Goal: Task Accomplishment & Management: Manage account settings

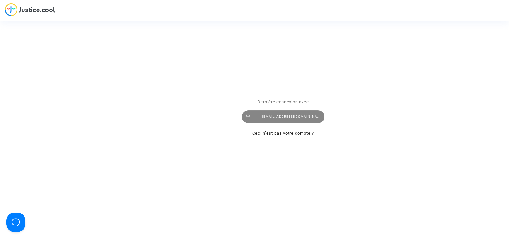
click at [272, 115] on div "[EMAIL_ADDRESS][DOMAIN_NAME]" at bounding box center [283, 116] width 83 height 13
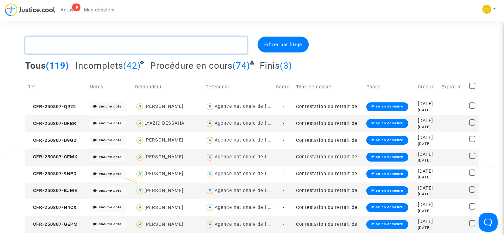
click at [78, 42] on textarea at bounding box center [136, 45] width 222 height 17
paste textarea "[PERSON_NAME]"
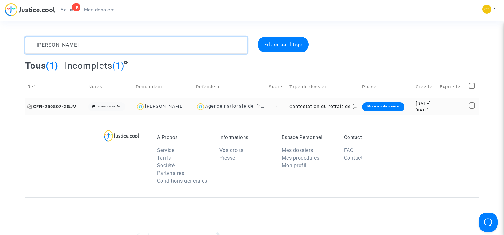
type textarea "[PERSON_NAME]"
click at [41, 108] on span "CFR-250807-2GJV" at bounding box center [51, 106] width 49 height 5
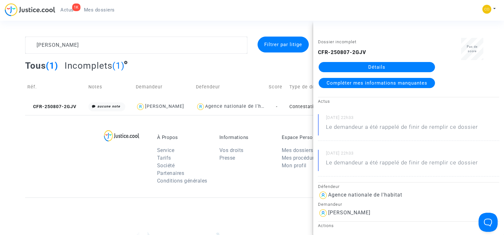
click at [366, 67] on link "Détails" at bounding box center [376, 67] width 116 height 10
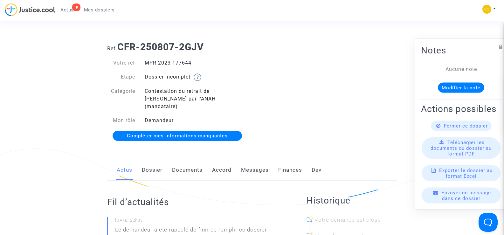
click at [193, 162] on link "Documents" at bounding box center [187, 170] width 31 height 21
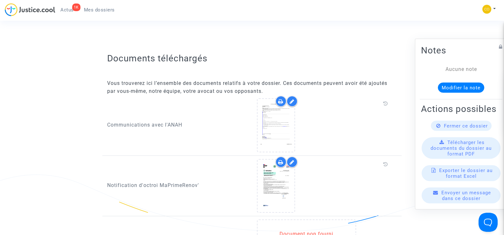
scroll to position [381, 0]
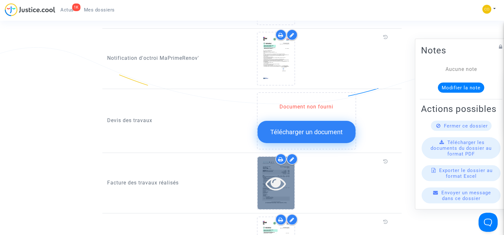
click at [274, 183] on icon at bounding box center [275, 183] width 21 height 20
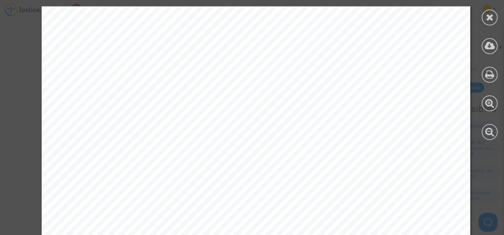
scroll to position [0, 0]
click at [485, 21] on div at bounding box center [490, 18] width 16 height 16
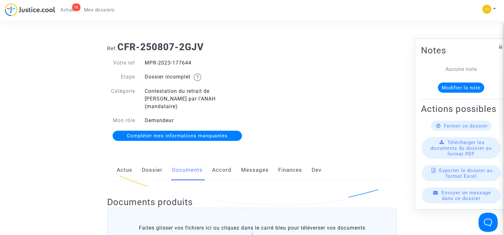
click at [104, 10] on span "Mes dossiers" at bounding box center [99, 10] width 31 height 6
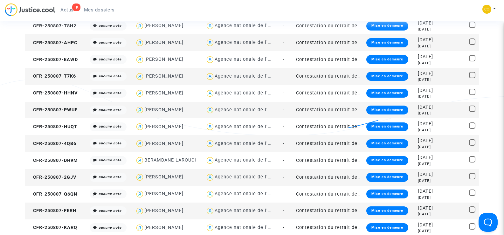
scroll to position [318, 0]
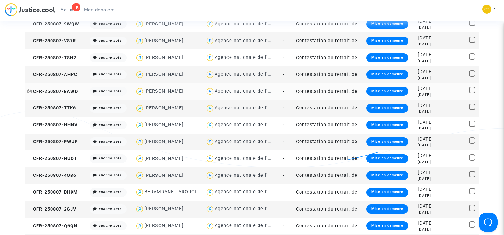
click at [55, 91] on span "CFR-250807-EAWD" at bounding box center [52, 91] width 51 height 5
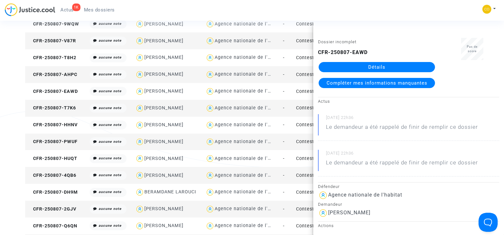
click at [378, 66] on link "Détails" at bounding box center [376, 67] width 116 height 10
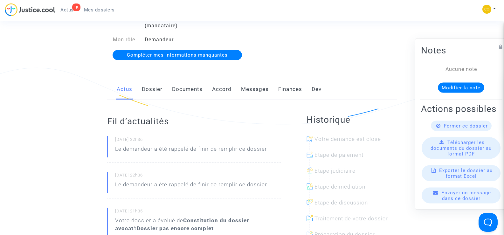
scroll to position [32, 0]
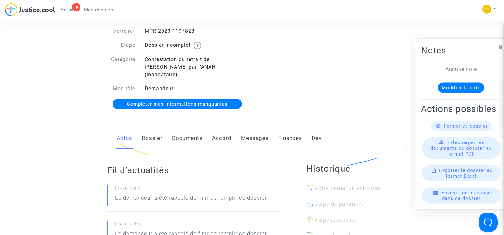
click at [192, 132] on link "Documents" at bounding box center [187, 138] width 31 height 21
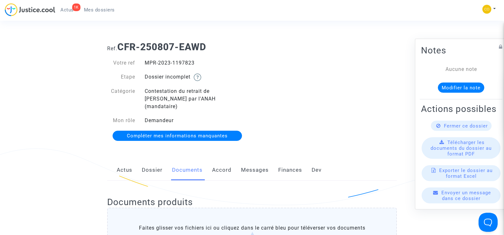
drag, startPoint x: 196, startPoint y: 63, endPoint x: 147, endPoint y: 62, distance: 49.3
click at [147, 62] on div "MPR-2023-1197823" at bounding box center [196, 63] width 112 height 8
copy div "MPR-2023-1197823"
click at [251, 63] on div "MPR-2023-1197823" at bounding box center [196, 63] width 112 height 8
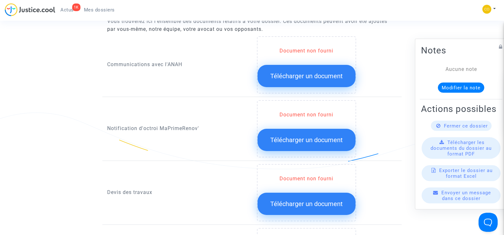
scroll to position [318, 0]
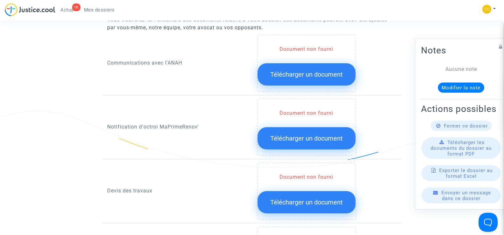
click at [312, 134] on span "Télécharger un document" at bounding box center [306, 138] width 72 height 8
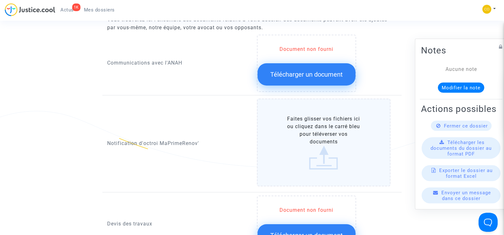
click at [320, 141] on label "Faites glisser vos fichiers ici ou cliquez dans le carré bleu pour téléverser v…" at bounding box center [324, 143] width 134 height 88
click at [0, 0] on input "Faites glisser vos fichiers ici ou cliquez dans le carré bleu pour téléverser v…" at bounding box center [0, 0] width 0 height 0
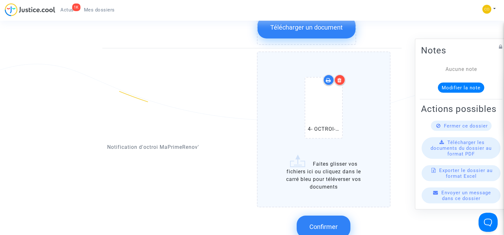
scroll to position [413, 0]
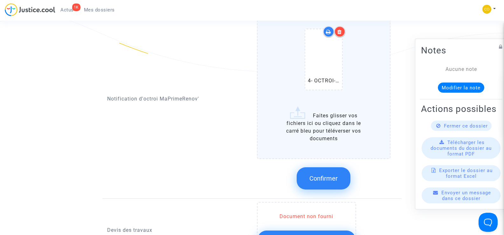
click at [325, 167] on button "Confirmer" at bounding box center [324, 178] width 54 height 22
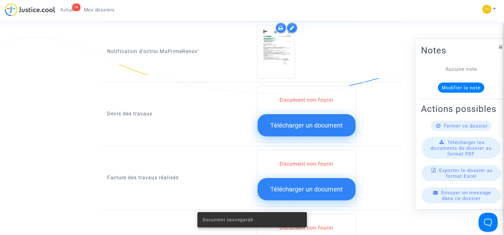
scroll to position [381, 0]
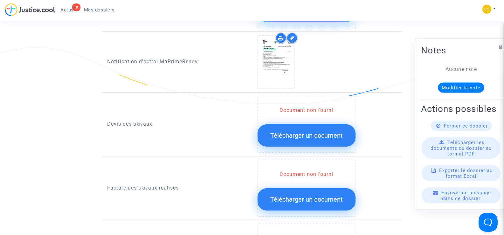
click at [303, 132] on span "Télécharger un document" at bounding box center [306, 136] width 72 height 8
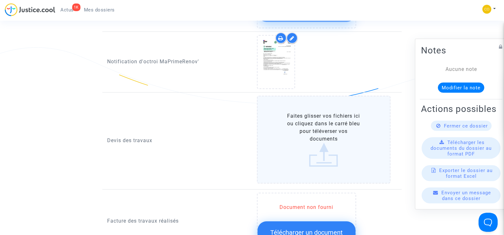
click at [315, 137] on label "Faites glisser vos fichiers ici ou cliquez dans le carré bleu pour téléverser v…" at bounding box center [324, 140] width 134 height 88
click at [0, 0] on input "Faites glisser vos fichiers ici ou cliquez dans le carré bleu pour téléverser v…" at bounding box center [0, 0] width 0 height 0
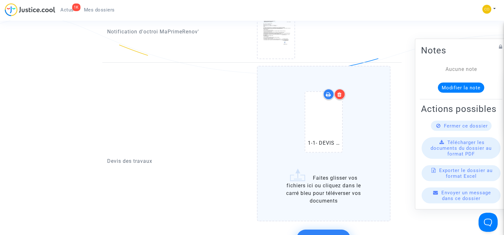
scroll to position [477, 0]
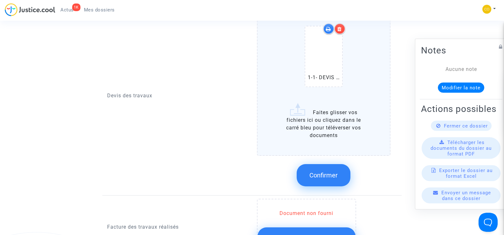
click at [340, 125] on label "1-1- DEVIS PAC [PERSON_NAME] .pdf Faites glisser vos fichiers ici ou cliquez da…" at bounding box center [324, 77] width 134 height 155
click at [0, 0] on input "1-1- DEVIS PAC [PERSON_NAME] .pdf Faites glisser vos fichiers ici ou cliquez da…" at bounding box center [0, 0] width 0 height 0
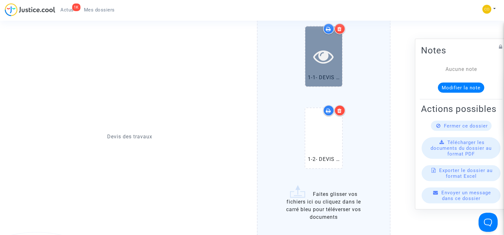
click at [323, 64] on div at bounding box center [323, 56] width 37 height 60
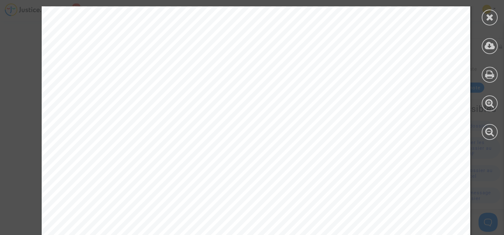
scroll to position [996, 0]
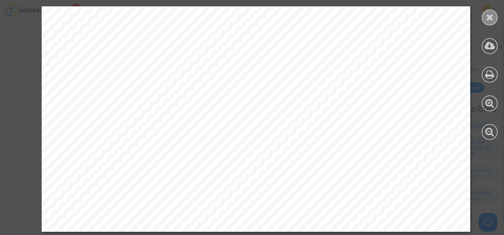
click at [494, 18] on div at bounding box center [490, 18] width 16 height 16
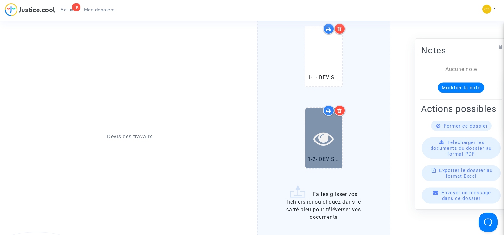
click at [332, 128] on icon at bounding box center [323, 138] width 21 height 20
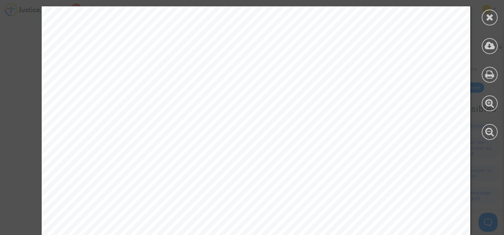
scroll to position [106, 0]
click at [489, 17] on icon at bounding box center [490, 17] width 8 height 10
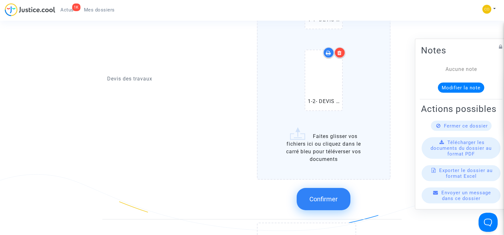
scroll to position [540, 0]
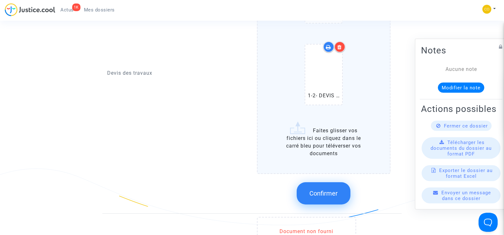
click at [318, 182] on button "Confirmer" at bounding box center [324, 193] width 54 height 22
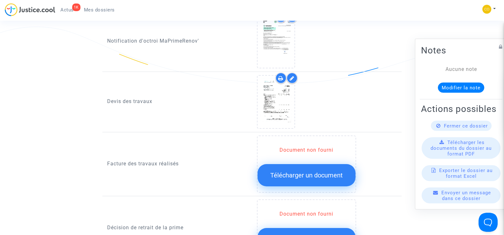
scroll to position [413, 0]
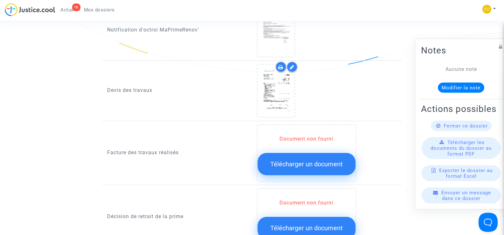
click at [304, 160] on span "Télécharger un document" at bounding box center [306, 164] width 72 height 8
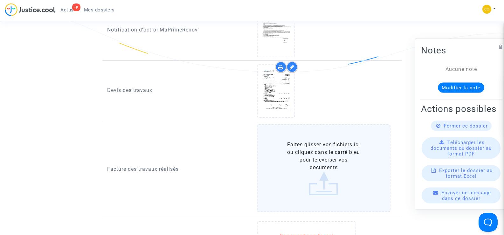
click at [318, 161] on label "Faites glisser vos fichiers ici ou cliquez dans le carré bleu pour téléverser v…" at bounding box center [324, 168] width 134 height 88
click at [0, 0] on input "Faites glisser vos fichiers ici ou cliquez dans le carré bleu pour téléverser v…" at bounding box center [0, 0] width 0 height 0
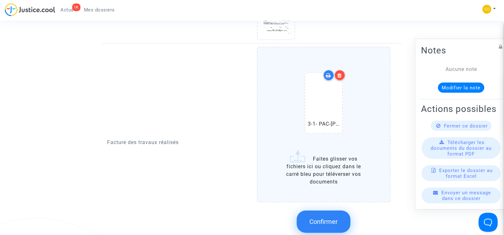
scroll to position [509, 0]
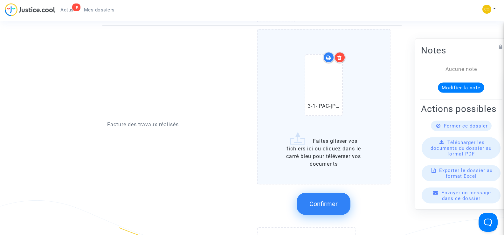
click at [317, 147] on label "3-1- PAC-[PERSON_NAME]-facture.pdf Faites glisser vos fichiers ici ou cliquez d…" at bounding box center [324, 106] width 134 height 155
click at [0, 0] on input "3-1- PAC-[PERSON_NAME]-facture.pdf Faites glisser vos fichiers ici ou cliquez d…" at bounding box center [0, 0] width 0 height 0
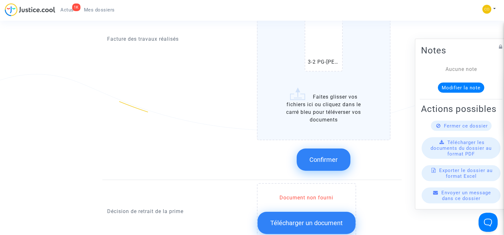
scroll to position [636, 0]
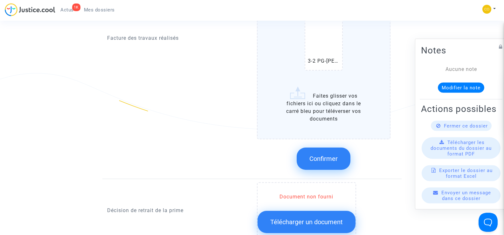
click at [323, 155] on span "Confirmer" at bounding box center [323, 159] width 28 height 8
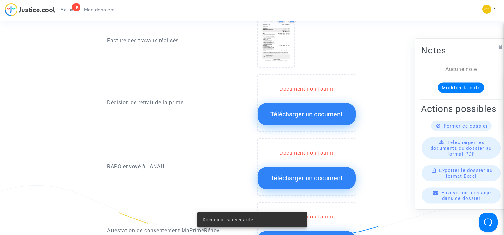
scroll to position [509, 0]
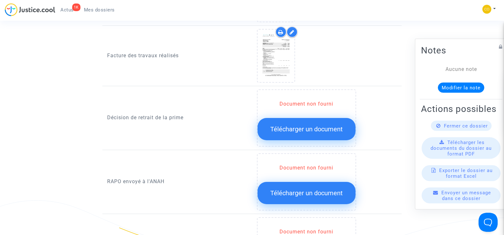
click at [329, 125] on span "Télécharger un document" at bounding box center [306, 129] width 72 height 8
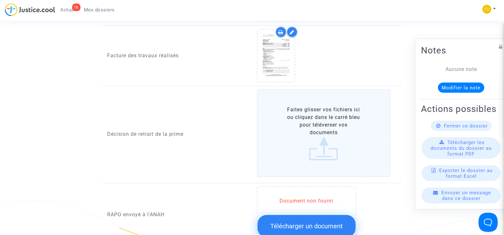
click at [321, 122] on label "Faites glisser vos fichiers ici ou cliquez dans le carré bleu pour téléverser v…" at bounding box center [324, 133] width 134 height 88
click at [0, 0] on input "Faites glisser vos fichiers ici ou cliquez dans le carré bleu pour téléverser v…" at bounding box center [0, 0] width 0 height 0
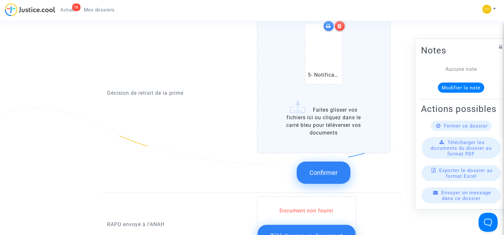
scroll to position [604, 0]
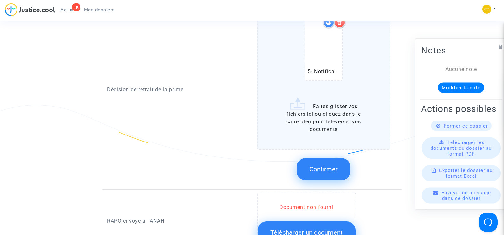
click at [315, 165] on button "Confirmer" at bounding box center [324, 169] width 54 height 22
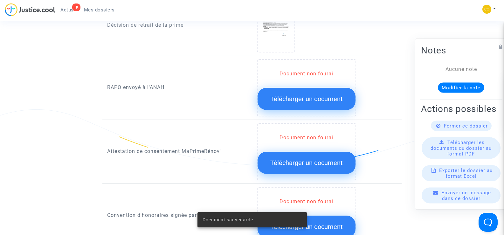
scroll to position [540, 0]
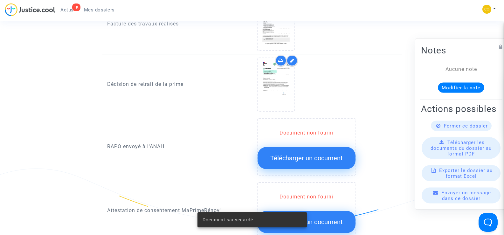
click at [301, 154] on span "Télécharger un document" at bounding box center [306, 158] width 72 height 8
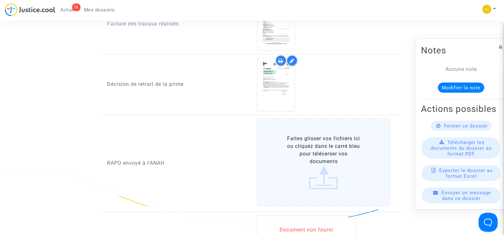
click at [322, 150] on label "Faites glisser vos fichiers ici ou cliquez dans le carré bleu pour téléverser v…" at bounding box center [324, 162] width 134 height 88
click at [0, 0] on input "Faites glisser vos fichiers ici ou cliquez dans le carré bleu pour téléverser v…" at bounding box center [0, 0] width 0 height 0
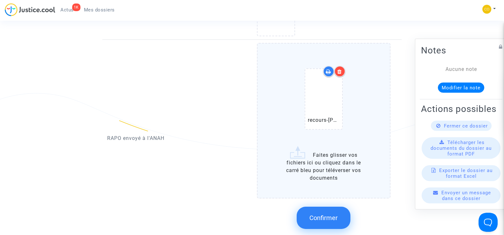
scroll to position [636, 0]
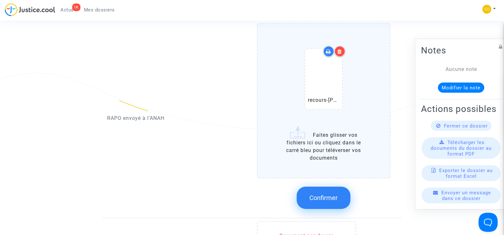
click at [319, 140] on label "recours-[PERSON_NAME].pdf Faites glisser vos fichiers ici ou cliquez dans le ca…" at bounding box center [324, 100] width 134 height 155
click at [0, 0] on input "recours-[PERSON_NAME].pdf Faites glisser vos fichiers ici ou cliquez dans le ca…" at bounding box center [0, 0] width 0 height 0
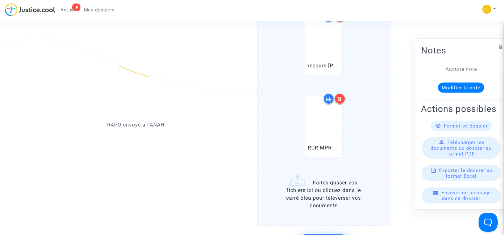
scroll to position [731, 0]
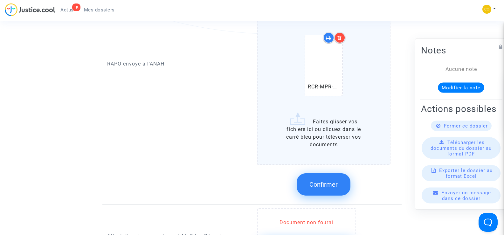
click at [325, 184] on button "Confirmer" at bounding box center [324, 184] width 54 height 22
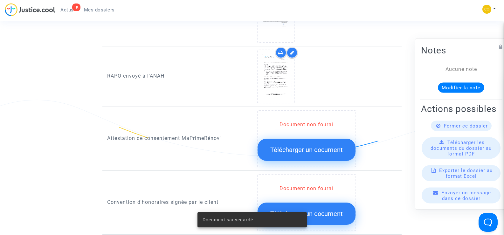
scroll to position [604, 0]
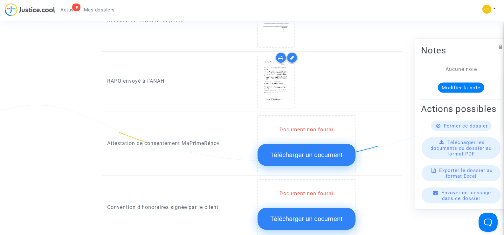
click at [308, 151] on span "Télécharger un document" at bounding box center [306, 155] width 72 height 8
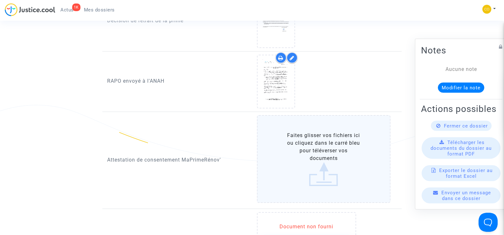
click at [308, 147] on label "Faites glisser vos fichiers ici ou cliquez dans le carré bleu pour téléverser v…" at bounding box center [324, 159] width 134 height 88
click at [0, 0] on input "Faites glisser vos fichiers ici ou cliquez dans le carré bleu pour téléverser v…" at bounding box center [0, 0] width 0 height 0
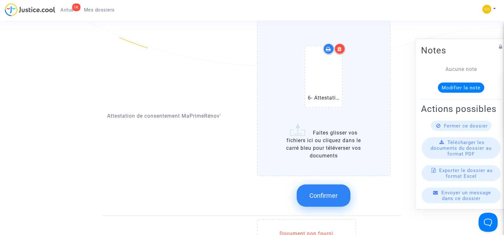
scroll to position [699, 0]
click at [322, 191] on span "Confirmer" at bounding box center [323, 195] width 28 height 8
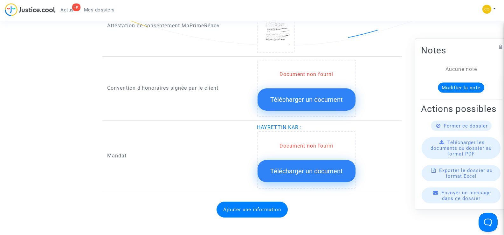
scroll to position [731, 0]
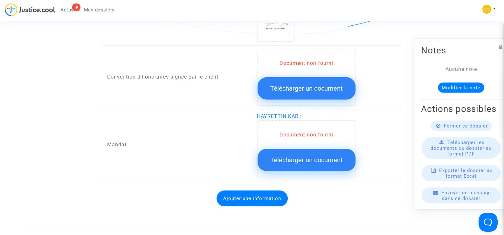
click at [320, 156] on span "Télécharger un document" at bounding box center [306, 160] width 72 height 8
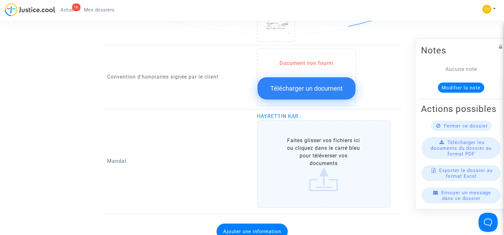
click at [320, 153] on label "Faites glisser vos fichiers ici ou cliquez dans le carré bleu pour téléverser v…" at bounding box center [324, 164] width 134 height 88
click at [0, 0] on input "Faites glisser vos fichiers ici ou cliquez dans le carré bleu pour téléverser v…" at bounding box center [0, 0] width 0 height 0
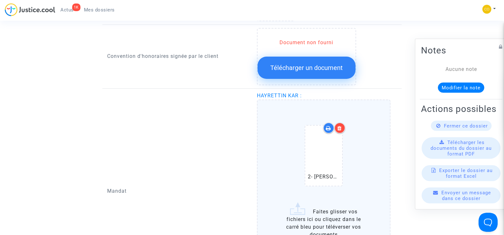
scroll to position [763, 0]
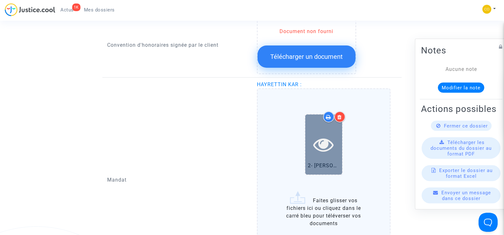
click at [317, 134] on icon at bounding box center [323, 144] width 21 height 20
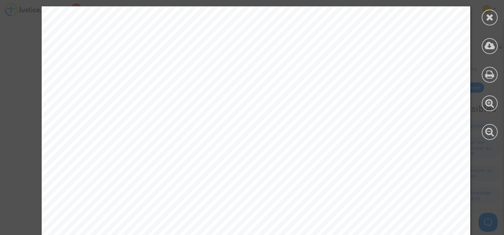
scroll to position [996, 0]
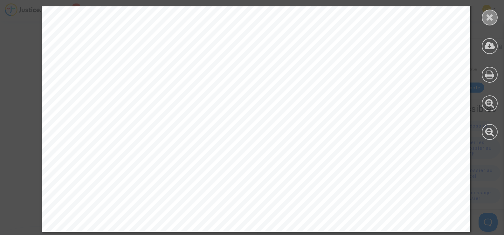
click at [495, 14] on div at bounding box center [490, 18] width 16 height 16
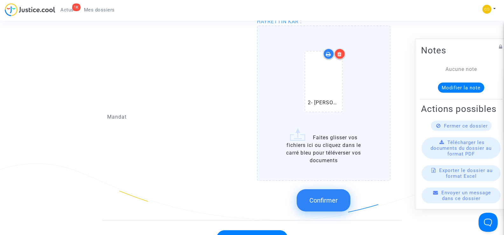
scroll to position [826, 0]
click at [314, 196] on button "Confirmer" at bounding box center [324, 199] width 54 height 22
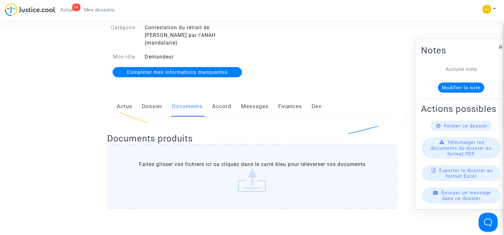
scroll to position [0, 0]
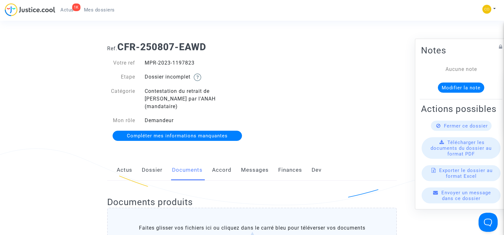
drag, startPoint x: 194, startPoint y: 62, endPoint x: 141, endPoint y: 63, distance: 52.8
click at [141, 63] on div "MPR-2023-1197823" at bounding box center [196, 63] width 112 height 8
copy div "MPR-2023-1197823"
click at [384, 86] on div "Ref. CFR-250807-EAWD Votre ref MPR-2023-1197823 Etape Dossier incomplet Catégor…" at bounding box center [251, 92] width 299 height 110
drag, startPoint x: 196, startPoint y: 65, endPoint x: 144, endPoint y: 63, distance: 51.5
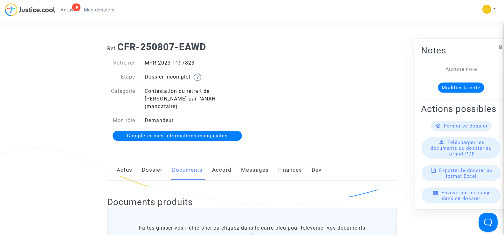
click at [144, 63] on div "MPR-2023-1197823" at bounding box center [196, 63] width 112 height 8
copy div "MPR-2023-1197823"
click at [353, 110] on div "Ref. CFR-250807-EAWD Votre ref MPR-2023-1197823 Etape Dossier incomplet Catégor…" at bounding box center [251, 92] width 299 height 110
click at [104, 9] on span "Mes dossiers" at bounding box center [99, 10] width 31 height 6
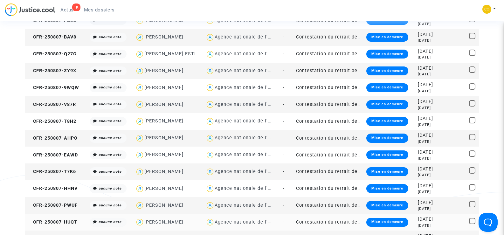
scroll to position [222, 0]
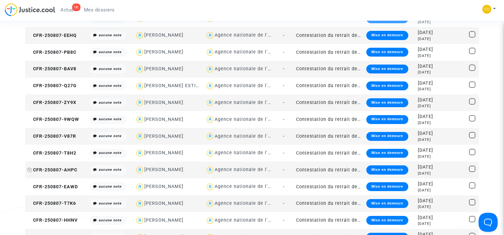
click at [47, 170] on span "CFR-250807-AHPC" at bounding box center [52, 169] width 50 height 5
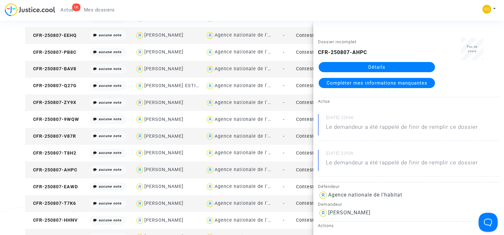
click at [375, 65] on link "Détails" at bounding box center [376, 67] width 116 height 10
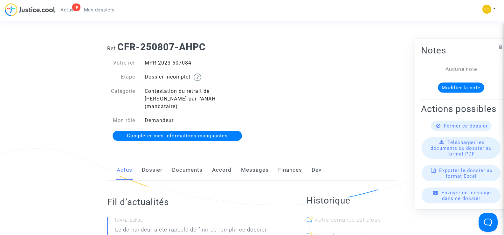
click at [189, 163] on link "Documents" at bounding box center [187, 170] width 31 height 21
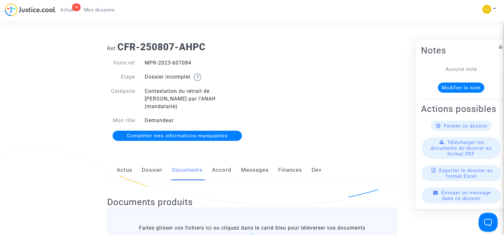
drag, startPoint x: 184, startPoint y: 64, endPoint x: 145, endPoint y: 61, distance: 39.5
click at [145, 61] on div "MPR-2023-607084" at bounding box center [196, 63] width 112 height 8
copy div "MPR-2023-607084"
click at [314, 70] on div "Ref. CFR-250807-AHPC Votre ref MPR-2023-607084 Etape Dossier incomplet Catégori…" at bounding box center [251, 92] width 299 height 110
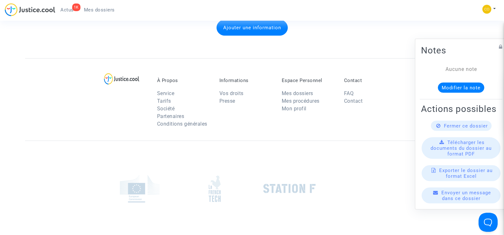
scroll to position [731, 0]
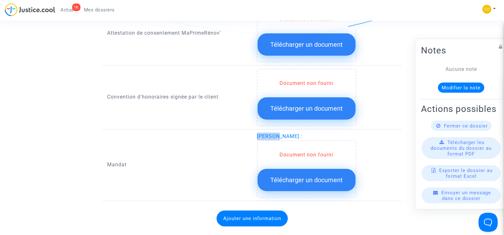
drag, startPoint x: 280, startPoint y: 127, endPoint x: 255, endPoint y: 127, distance: 25.4
click at [255, 133] on div "[PERSON_NAME] : Document non fourni Télécharger un document" at bounding box center [327, 165] width 150 height 65
copy span "HASSINA"
click at [300, 133] on span "[PERSON_NAME] :" at bounding box center [279, 136] width 45 height 6
drag, startPoint x: 307, startPoint y: 129, endPoint x: 283, endPoint y: 129, distance: 24.8
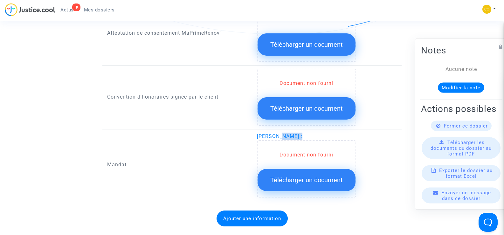
click at [283, 133] on span "[PERSON_NAME] :" at bounding box center [279, 136] width 45 height 6
copy span "TOULOUM"
click at [380, 133] on div "[PERSON_NAME] : Document non fourni Télécharger un document" at bounding box center [327, 165] width 140 height 65
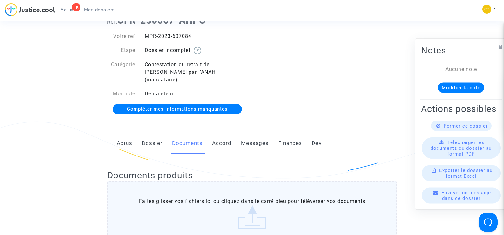
scroll to position [0, 0]
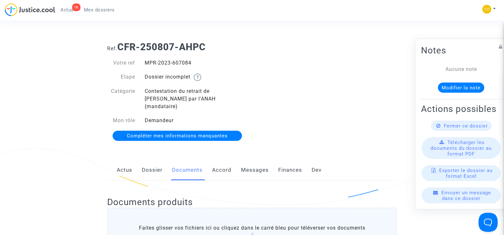
drag, startPoint x: 194, startPoint y: 64, endPoint x: 144, endPoint y: 64, distance: 49.9
click at [144, 64] on div "MPR-2023-607084" at bounding box center [196, 63] width 112 height 8
copy div "MPR-2023-607084"
click at [265, 70] on div "Ref. CFR-250807-AHPC Votre ref MPR-2023-607084 Etape Dossier incomplet Catégori…" at bounding box center [251, 92] width 299 height 110
drag, startPoint x: 197, startPoint y: 65, endPoint x: 146, endPoint y: 61, distance: 51.3
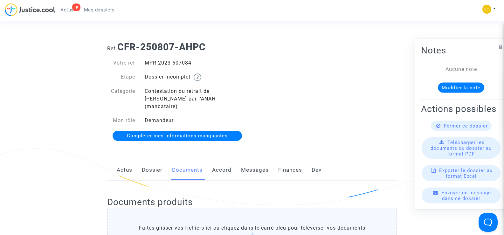
click at [146, 61] on div "MPR-2023-607084" at bounding box center [196, 63] width 112 height 8
copy div "MPR-2023-607084"
click at [324, 62] on div "Ref. CFR-250807-AHPC Votre ref MPR-2023-607084 Etape Dossier incomplet Catégori…" at bounding box center [251, 92] width 299 height 110
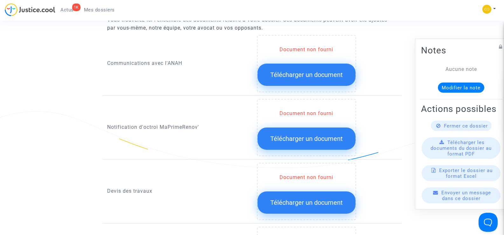
scroll to position [318, 0]
click at [313, 134] on span "Télécharger un document" at bounding box center [306, 138] width 72 height 8
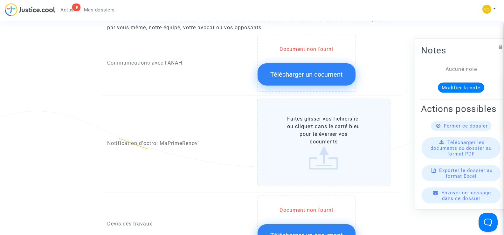
click at [329, 129] on label "Faites glisser vos fichiers ici ou cliquez dans le carré bleu pour téléverser v…" at bounding box center [324, 143] width 134 height 88
click at [0, 0] on input "Faites glisser vos fichiers ici ou cliquez dans le carré bleu pour téléverser v…" at bounding box center [0, 0] width 0 height 0
click at [326, 124] on label "Faites glisser vos fichiers ici ou cliquez dans le carré bleu pour téléverser v…" at bounding box center [324, 143] width 134 height 88
click at [0, 0] on input "Faites glisser vos fichiers ici ou cliquez dans le carré bleu pour téléverser v…" at bounding box center [0, 0] width 0 height 0
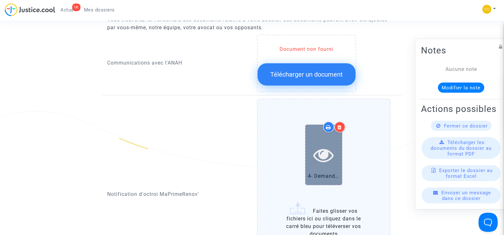
click at [319, 145] on icon at bounding box center [323, 155] width 21 height 20
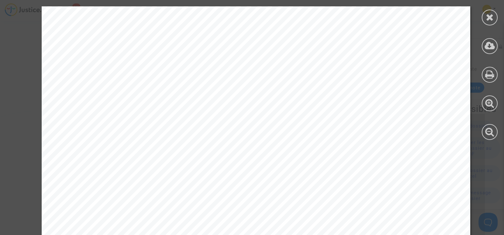
scroll to position [64, 0]
click at [489, 19] on icon at bounding box center [490, 17] width 8 height 10
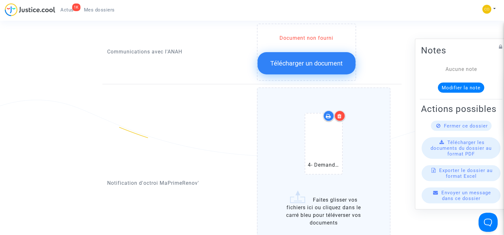
scroll to position [413, 0]
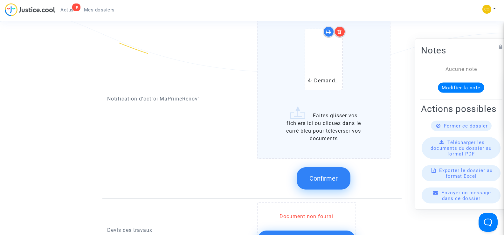
click at [331, 175] on button "Confirmer" at bounding box center [324, 178] width 54 height 22
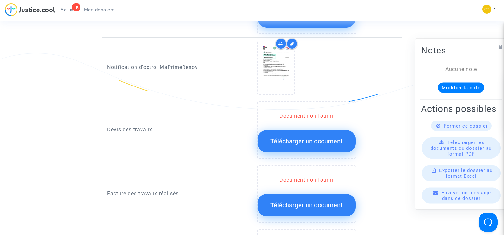
scroll to position [381, 0]
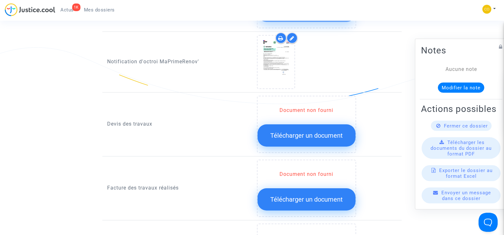
click at [313, 132] on span "Télécharger un document" at bounding box center [306, 136] width 72 height 8
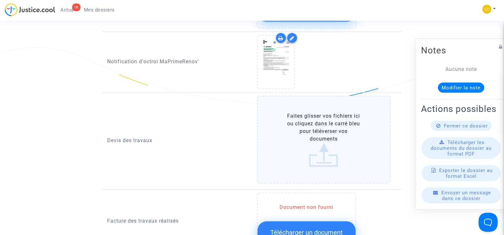
click at [324, 129] on label "Faites glisser vos fichiers ici ou cliquez dans le carré bleu pour téléverser v…" at bounding box center [324, 140] width 134 height 88
click at [0, 0] on input "Faites glisser vos fichiers ici ou cliquez dans le carré bleu pour téléverser v…" at bounding box center [0, 0] width 0 height 0
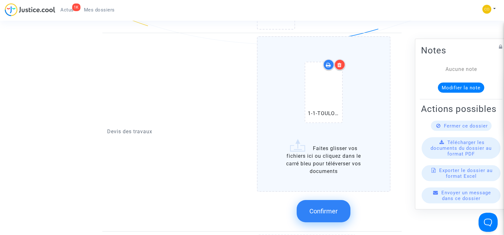
scroll to position [477, 0]
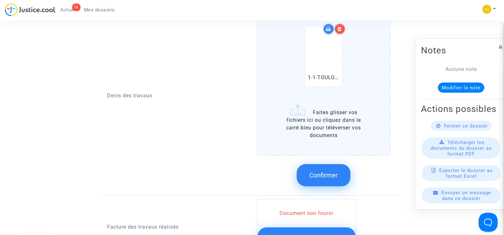
click at [328, 117] on label "1-1-TOULOUM [PERSON_NAME] ITE.pdf Faites glisser vos fichiers ici ou cliquez da…" at bounding box center [324, 77] width 134 height 155
click at [0, 0] on input "1-1-TOULOUM [PERSON_NAME] ITE.pdf Faites glisser vos fichiers ici ou cliquez da…" at bounding box center [0, 0] width 0 height 0
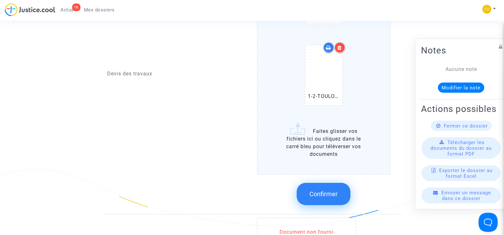
scroll to position [540, 0]
click at [317, 143] on label "1-1-TOULOUM [PERSON_NAME] ITE.pdf 1-2-TOULOUM [PERSON_NAME] PG.pdf Faites gliss…" at bounding box center [324, 55] width 134 height 237
click at [0, 0] on input "1-1-TOULOUM [PERSON_NAME] ITE.pdf 1-2-TOULOUM [PERSON_NAME] PG.pdf Faites gliss…" at bounding box center [0, 0] width 0 height 0
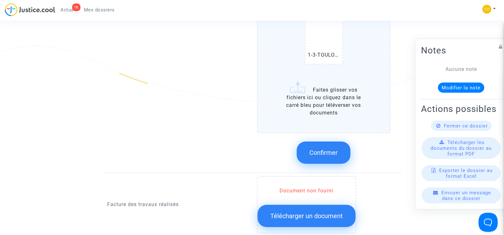
scroll to position [667, 0]
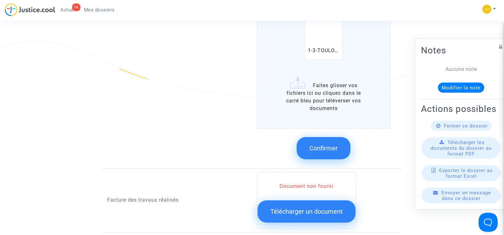
click at [324, 144] on span "Confirmer" at bounding box center [323, 148] width 28 height 8
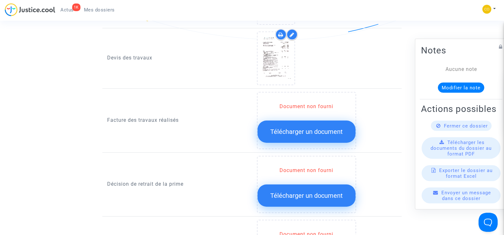
scroll to position [445, 0]
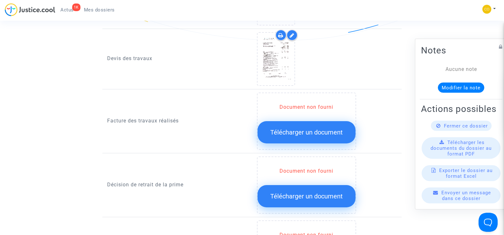
click at [316, 128] on span "Télécharger un document" at bounding box center [306, 132] width 72 height 8
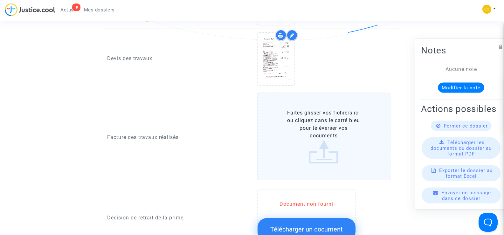
click at [320, 126] on label "Faites glisser vos fichiers ici ou cliquez dans le carré bleu pour téléverser v…" at bounding box center [324, 136] width 134 height 88
click at [0, 0] on input "Faites glisser vos fichiers ici ou cliquez dans le carré bleu pour téléverser v…" at bounding box center [0, 0] width 0 height 0
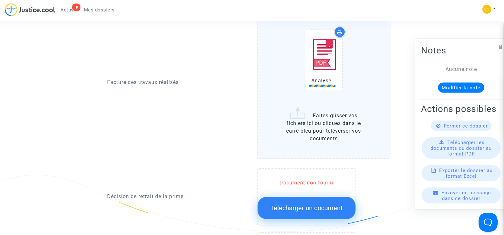
scroll to position [540, 0]
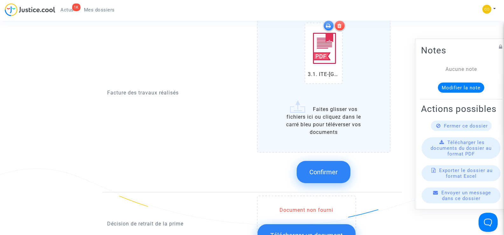
click at [327, 124] on label "3.1. ITE-TOULOUM HASSINA-facture.pdf Faites glisser vos fichiers ici ou cliquez…" at bounding box center [324, 74] width 134 height 155
click at [0, 0] on input "3.1. ITE-TOULOUM HASSINA-facture.pdf Faites glisser vos fichiers ici ou cliquez…" at bounding box center [0, 0] width 0 height 0
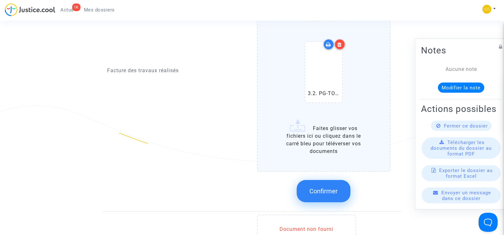
scroll to position [604, 0]
click at [314, 132] on label "3.1. ITE-[GEOGRAPHIC_DATA] HASSINA-facture.pdf 3.2. PG-TOULOUM HASSINA-facture.…" at bounding box center [324, 52] width 134 height 237
click at [0, 0] on input "3.1. ITE-[GEOGRAPHIC_DATA] HASSINA-facture.pdf 3.2. PG-TOULOUM HASSINA-facture.…" at bounding box center [0, 0] width 0 height 0
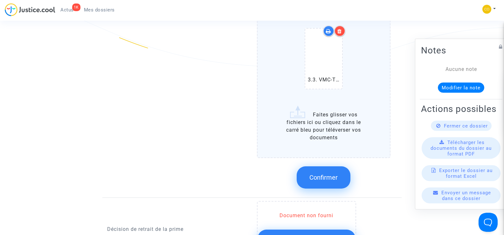
scroll to position [699, 0]
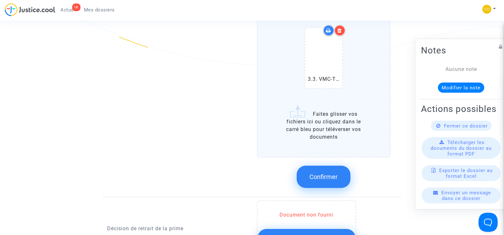
click at [331, 174] on button "Confirmer" at bounding box center [324, 177] width 54 height 22
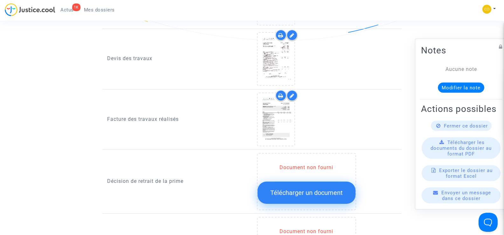
scroll to position [477, 0]
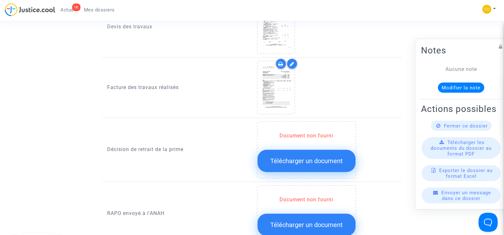
click at [323, 157] on span "Télécharger un document" at bounding box center [306, 161] width 72 height 8
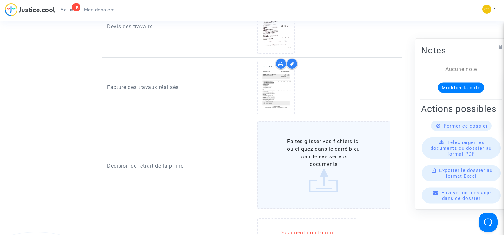
click at [325, 154] on label "Faites glisser vos fichiers ici ou cliquez dans le carré bleu pour téléverser v…" at bounding box center [324, 165] width 134 height 88
click at [0, 0] on input "Faites glisser vos fichiers ici ou cliquez dans le carré bleu pour téléverser v…" at bounding box center [0, 0] width 0 height 0
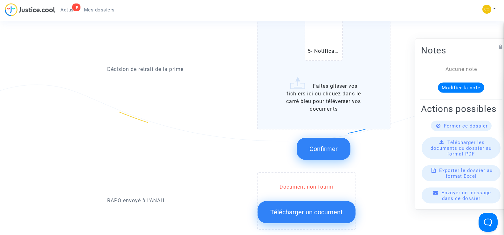
scroll to position [636, 0]
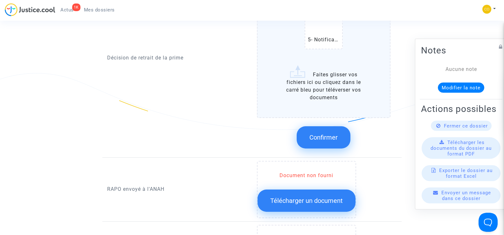
click at [320, 135] on button "Confirmer" at bounding box center [324, 137] width 54 height 22
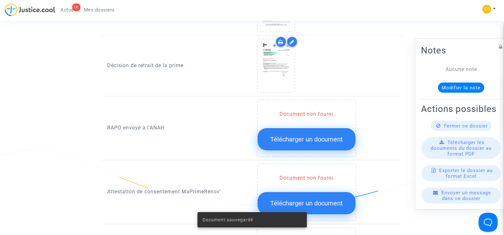
scroll to position [540, 0]
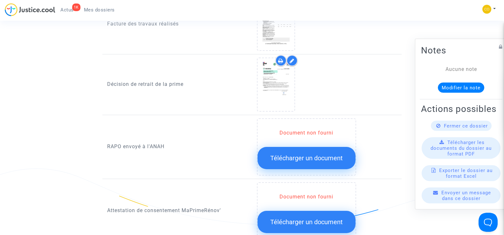
click at [327, 154] on span "Télécharger un document" at bounding box center [306, 158] width 72 height 8
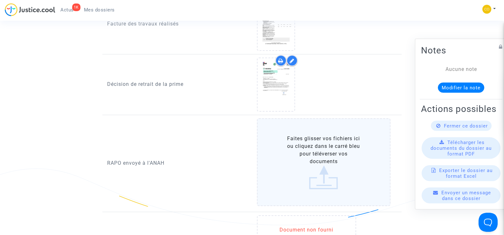
click at [321, 149] on label "Faites glisser vos fichiers ici ou cliquez dans le carré bleu pour téléverser v…" at bounding box center [324, 162] width 134 height 88
click at [0, 0] on input "Faites glisser vos fichiers ici ou cliquez dans le carré bleu pour téléverser v…" at bounding box center [0, 0] width 0 height 0
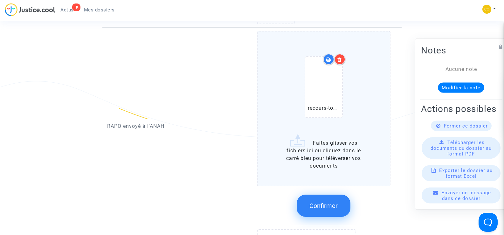
scroll to position [636, 0]
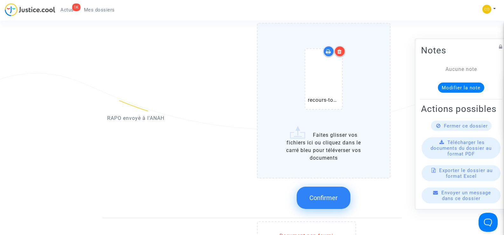
click at [320, 194] on span "Confirmer" at bounding box center [323, 198] width 28 height 8
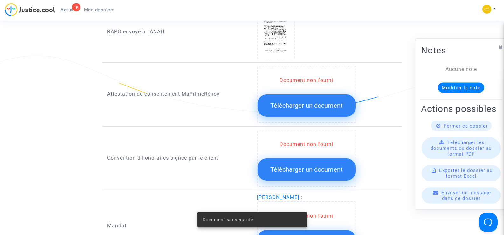
scroll to position [667, 0]
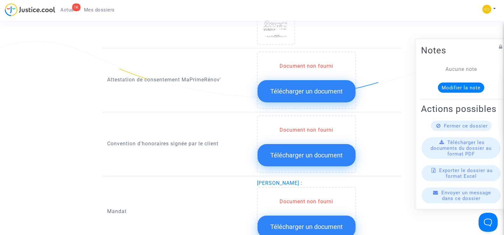
click at [306, 87] on span "Télécharger un document" at bounding box center [306, 91] width 72 height 8
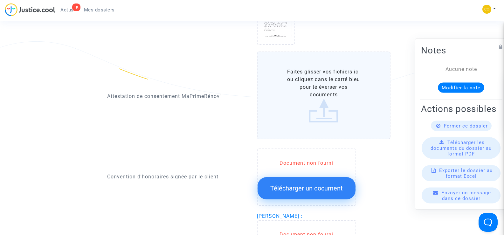
click at [329, 99] on label "Faites glisser vos fichiers ici ou cliquez dans le carré bleu pour téléverser v…" at bounding box center [324, 95] width 134 height 88
click at [0, 0] on input "Faites glisser vos fichiers ici ou cliquez dans le carré bleu pour téléverser v…" at bounding box center [0, 0] width 0 height 0
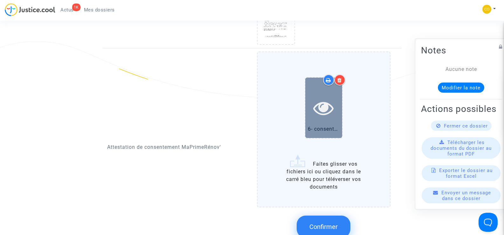
click at [316, 103] on icon at bounding box center [323, 108] width 21 height 20
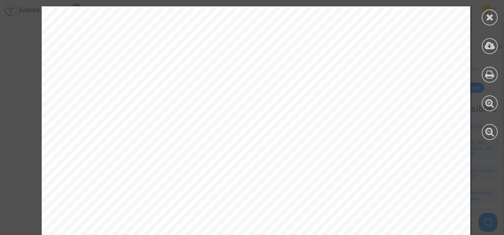
scroll to position [386, 0]
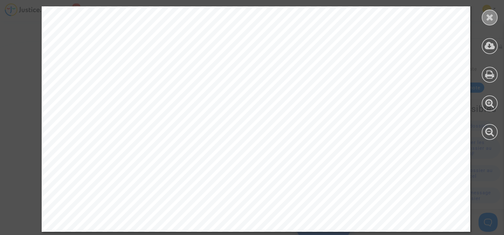
click at [488, 17] on icon at bounding box center [490, 17] width 8 height 10
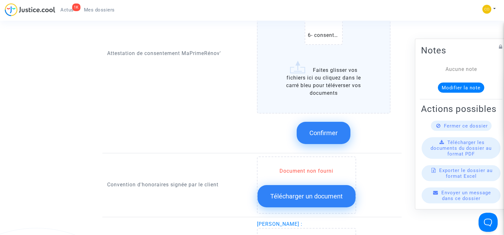
scroll to position [763, 0]
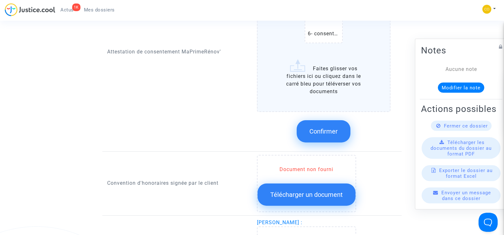
click at [337, 128] on button "Confirmer" at bounding box center [324, 131] width 54 height 22
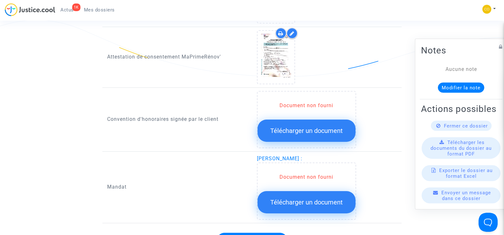
scroll to position [731, 0]
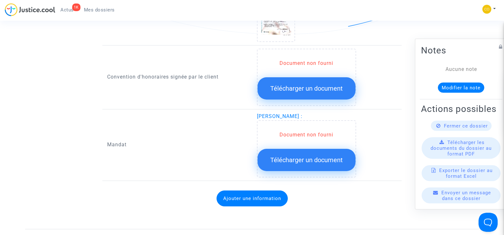
click at [308, 156] on button "Télécharger un document" at bounding box center [306, 160] width 98 height 22
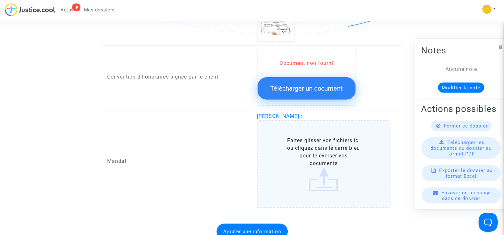
click at [331, 142] on label "Faites glisser vos fichiers ici ou cliquez dans le carré bleu pour téléverser v…" at bounding box center [324, 164] width 134 height 88
click at [0, 0] on input "Faites glisser vos fichiers ici ou cliquez dans le carré bleu pour téléverser v…" at bounding box center [0, 0] width 0 height 0
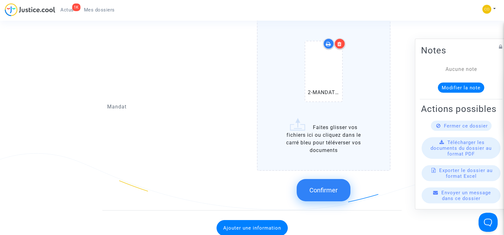
scroll to position [858, 0]
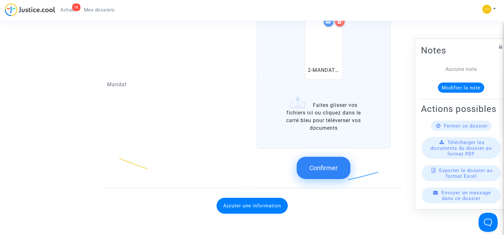
click at [329, 164] on span "Confirmer" at bounding box center [323, 168] width 28 height 8
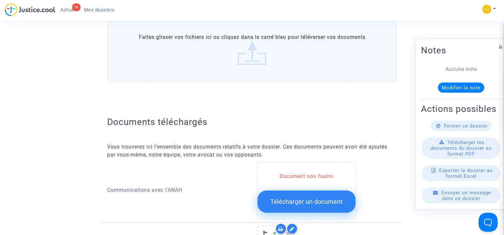
scroll to position [0, 0]
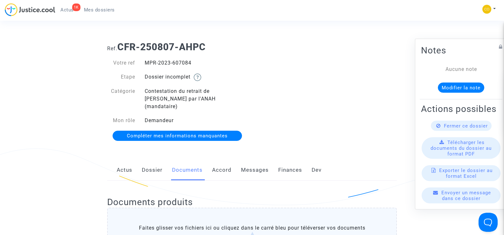
click at [98, 10] on span "Mes dossiers" at bounding box center [99, 10] width 31 height 6
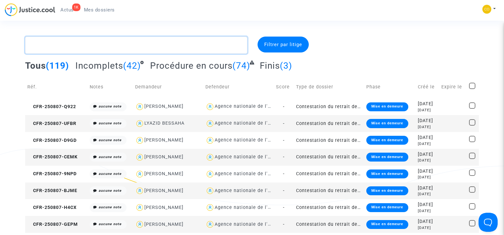
click at [56, 49] on textarea at bounding box center [136, 45] width 222 height 17
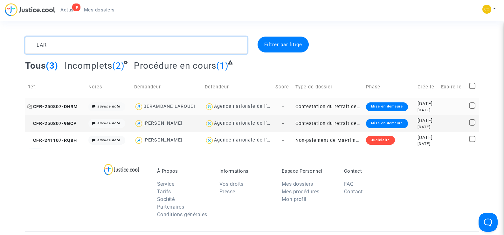
type textarea "LAR"
click at [60, 106] on span "CFR-250807-DH9M" at bounding box center [52, 106] width 51 height 5
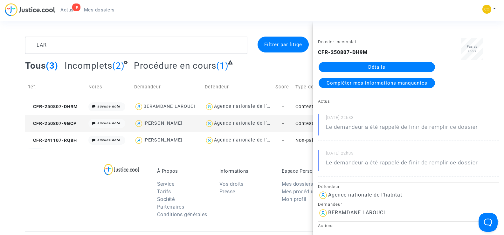
click at [394, 63] on link "Détails" at bounding box center [376, 67] width 116 height 10
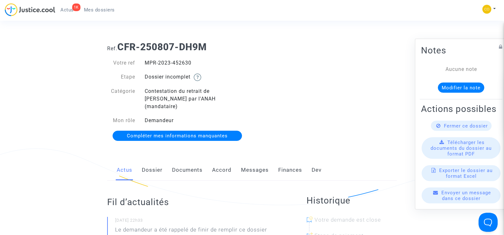
click at [194, 163] on link "Documents" at bounding box center [187, 170] width 31 height 21
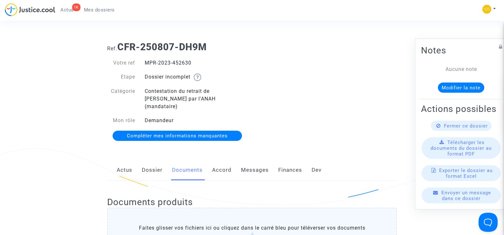
drag, startPoint x: 197, startPoint y: 61, endPoint x: 132, endPoint y: 61, distance: 64.8
click at [132, 61] on div "Votre ref MPR-2023-452630" at bounding box center [177, 63] width 150 height 8
click at [223, 63] on div "MPR-2023-452630" at bounding box center [196, 63] width 112 height 8
drag, startPoint x: 192, startPoint y: 63, endPoint x: 144, endPoint y: 63, distance: 48.0
click at [144, 63] on div "MPR-2023-452630" at bounding box center [196, 63] width 112 height 8
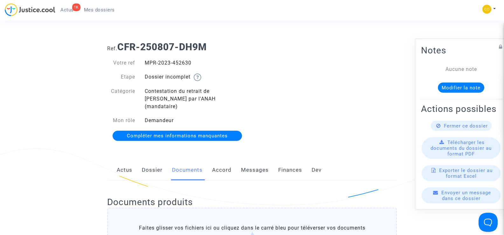
copy div "MPR-2023-452630"
click at [311, 89] on div "Ref. CFR-250807-DH9M Votre ref MPR-2023-452630 Etape Dossier incomplet Catégori…" at bounding box center [251, 92] width 299 height 110
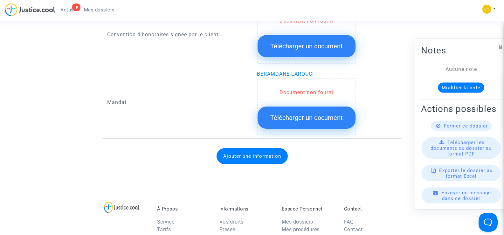
scroll to position [795, 0]
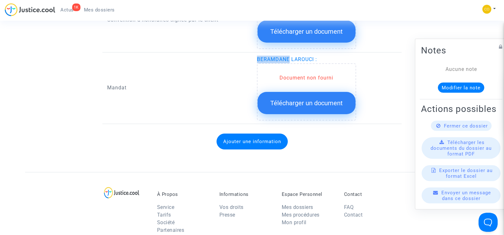
drag, startPoint x: 290, startPoint y: 52, endPoint x: 254, endPoint y: 55, distance: 36.1
click at [254, 56] on div "BERAMDANE LAROUCI : Document non fourni Télécharger un document" at bounding box center [327, 88] width 150 height 65
copy span "BERAMDANE"
click at [309, 74] on div "Document non fourni" at bounding box center [306, 78] width 98 height 8
click at [314, 99] on span "Télécharger un document" at bounding box center [306, 103] width 72 height 8
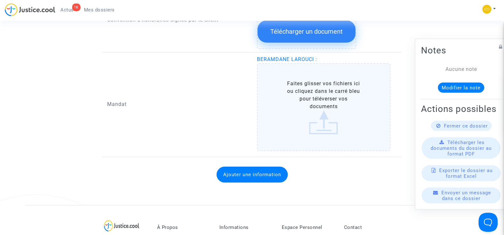
click at [324, 107] on label "Faites glisser vos fichiers ici ou cliquez dans le carré bleu pour téléverser v…" at bounding box center [324, 107] width 134 height 88
click at [0, 0] on input "Faites glisser vos fichiers ici ou cliquez dans le carré bleu pour téléverser v…" at bounding box center [0, 0] width 0 height 0
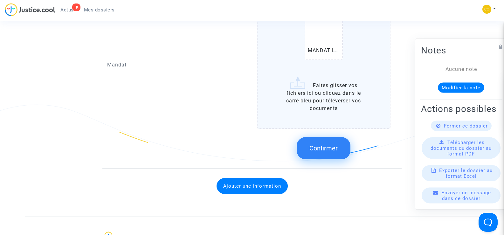
scroll to position [890, 0]
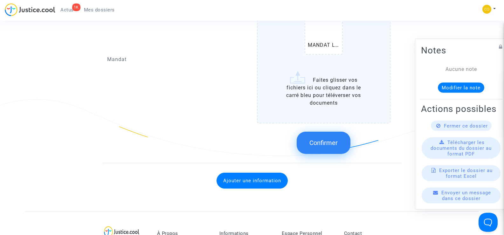
click at [323, 140] on button "Confirmer" at bounding box center [324, 143] width 54 height 22
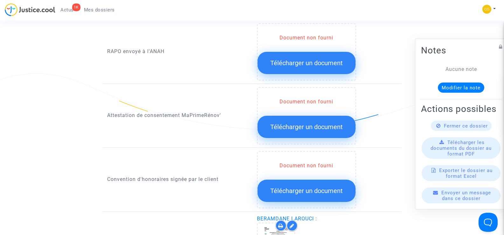
scroll to position [636, 0]
click at [322, 123] on span "Télécharger un document" at bounding box center [306, 127] width 72 height 8
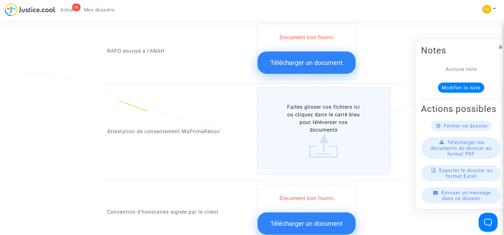
click at [325, 114] on label "Faites glisser vos fichiers ici ou cliquez dans le carré bleu pour téléverser v…" at bounding box center [324, 131] width 134 height 88
click at [0, 0] on input "Faites glisser vos fichiers ici ou cliquez dans le carré bleu pour téléverser v…" at bounding box center [0, 0] width 0 height 0
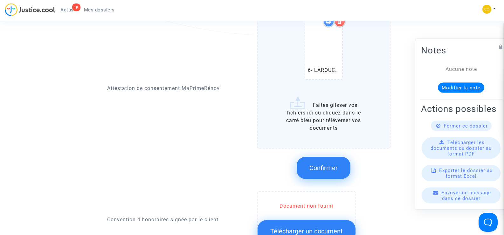
scroll to position [731, 0]
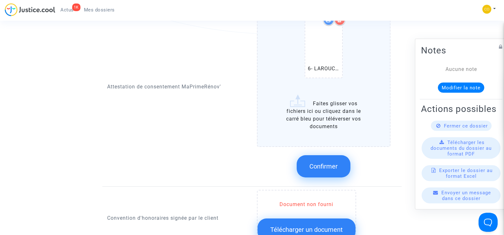
click at [323, 164] on button "Confirmer" at bounding box center [324, 166] width 54 height 22
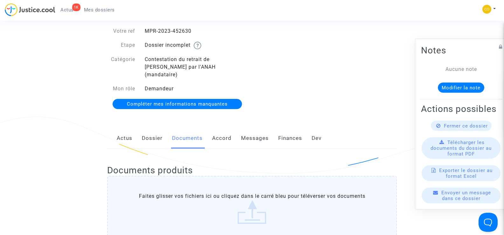
scroll to position [0, 0]
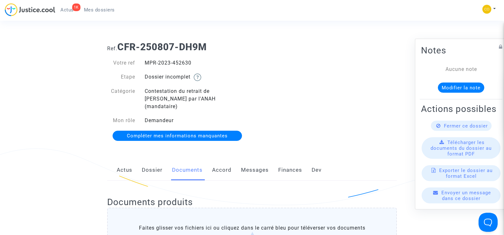
click at [103, 10] on span "Mes dossiers" at bounding box center [99, 10] width 31 height 6
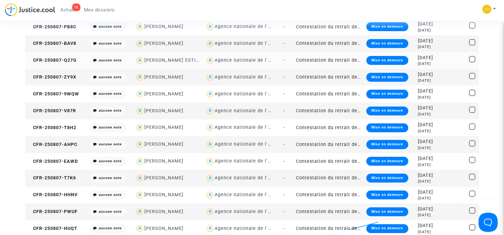
scroll to position [254, 0]
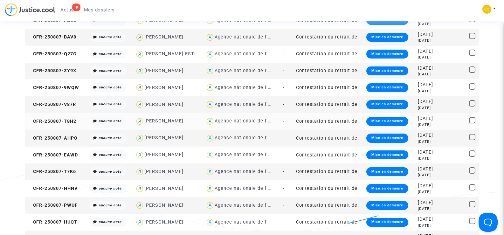
click at [168, 119] on div "[PERSON_NAME]" at bounding box center [163, 120] width 39 height 5
type textarea "@"[PERSON_NAME]" @"SOS MaPrimeRénov by Pitcher Avocat""
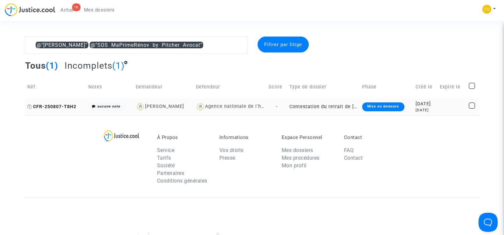
click at [53, 105] on span "CFR-250807-T8H2" at bounding box center [51, 106] width 49 height 5
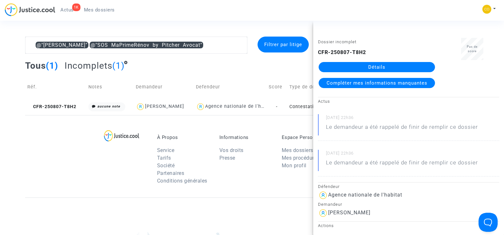
click at [393, 66] on link "Détails" at bounding box center [376, 67] width 116 height 10
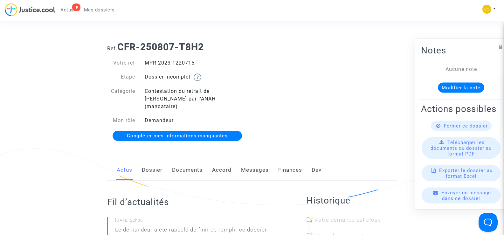
drag, startPoint x: 204, startPoint y: 63, endPoint x: 300, endPoint y: 118, distance: 110.2
click at [145, 60] on div "MPR-2023-1220715" at bounding box center [196, 63] width 112 height 8
click at [293, 85] on div "Ref. CFR-250807-T8H2 Votre ref MPR-2023-1220715 Etape Dossier incomplet Catégor…" at bounding box center [251, 92] width 299 height 110
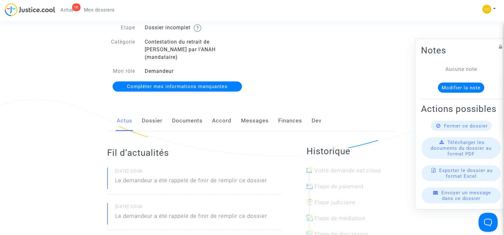
scroll to position [49, 0]
click at [191, 116] on link "Documents" at bounding box center [187, 121] width 31 height 21
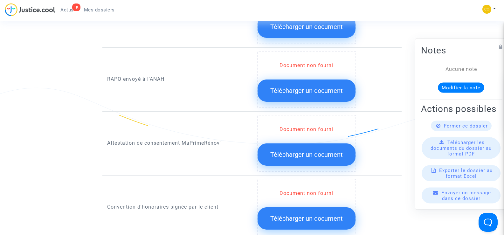
scroll to position [812, 0]
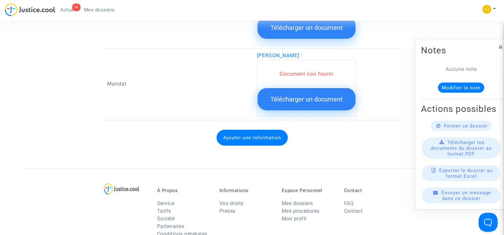
drag, startPoint x: 311, startPoint y: 47, endPoint x: 258, endPoint y: 51, distance: 52.6
click at [258, 52] on div "[PERSON_NAME] : Document non fourni Télécharger un document" at bounding box center [327, 84] width 140 height 65
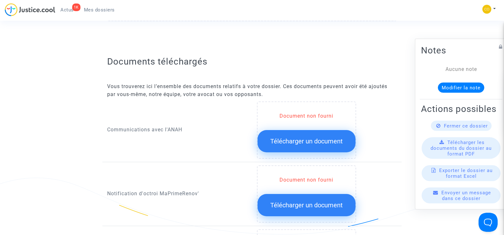
scroll to position [286, 0]
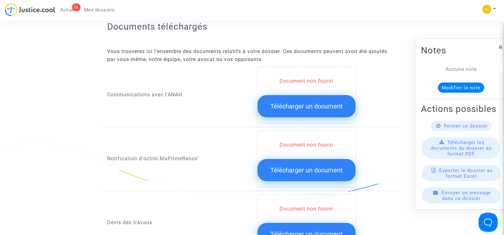
click at [306, 166] on span "Télécharger un document" at bounding box center [306, 170] width 72 height 8
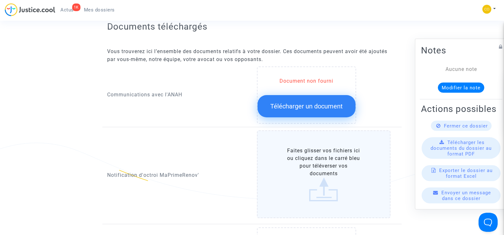
click at [319, 159] on label "Faites glisser vos fichiers ici ou cliquez dans le carré bleu pour téléverser v…" at bounding box center [324, 174] width 134 height 88
click at [0, 0] on input "Faites glisser vos fichiers ici ou cliquez dans le carré bleu pour téléverser v…" at bounding box center [0, 0] width 0 height 0
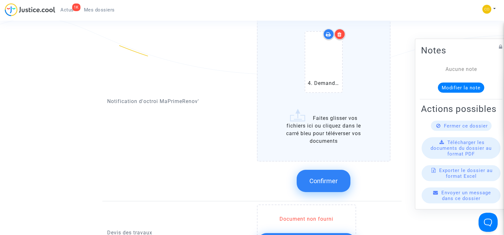
scroll to position [413, 0]
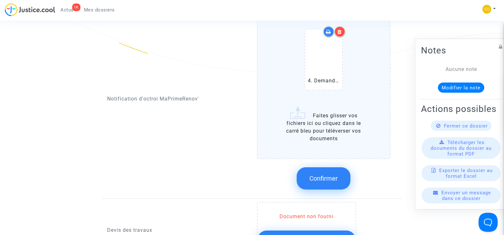
click at [326, 175] on span "Confirmer" at bounding box center [323, 179] width 28 height 8
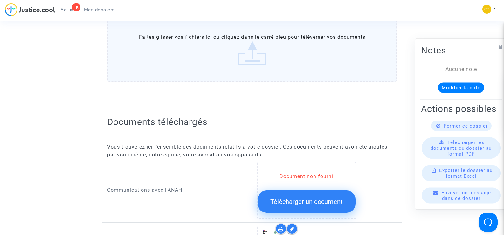
scroll to position [0, 0]
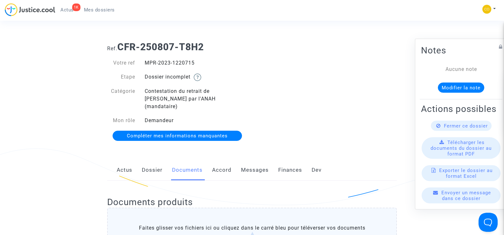
drag, startPoint x: 197, startPoint y: 64, endPoint x: 145, endPoint y: 60, distance: 52.3
click at [145, 60] on div "MPR-2023-1220715" at bounding box center [196, 63] width 112 height 8
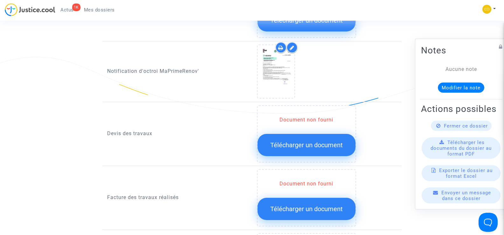
scroll to position [381, 0]
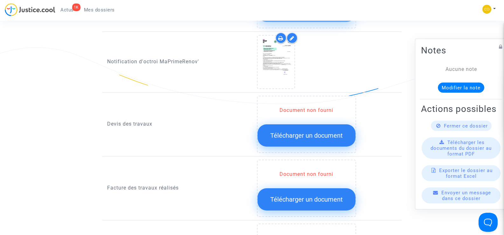
click at [322, 132] on span "Télécharger un document" at bounding box center [306, 136] width 72 height 8
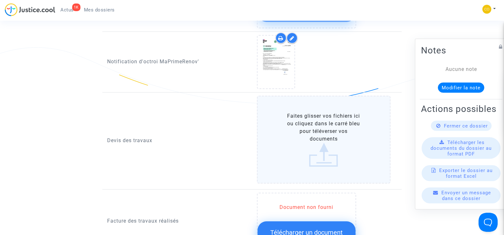
click at [321, 127] on label "Faites glisser vos fichiers ici ou cliquez dans le carré bleu pour téléverser v…" at bounding box center [324, 140] width 134 height 88
click at [0, 0] on input "Faites glisser vos fichiers ici ou cliquez dans le carré bleu pour téléverser v…" at bounding box center [0, 0] width 0 height 0
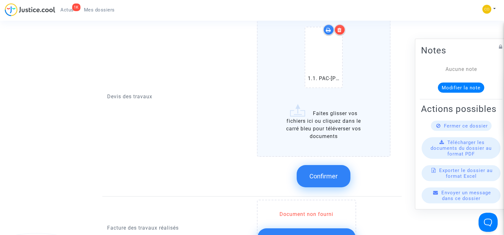
scroll to position [477, 0]
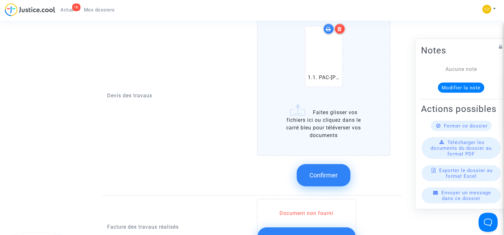
click at [332, 120] on label "1.1. PAC-[PERSON_NAME].pdf Faites glisser vos fichiers ici ou cliquez dans le c…" at bounding box center [324, 77] width 134 height 155
click at [0, 0] on input "1.1. PAC-[PERSON_NAME].pdf Faites glisser vos fichiers ici ou cliquez dans le c…" at bounding box center [0, 0] width 0 height 0
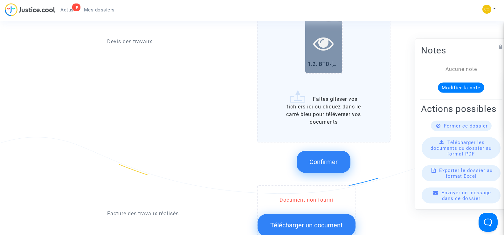
scroll to position [572, 0]
click at [327, 158] on span "Confirmer" at bounding box center [323, 162] width 28 height 8
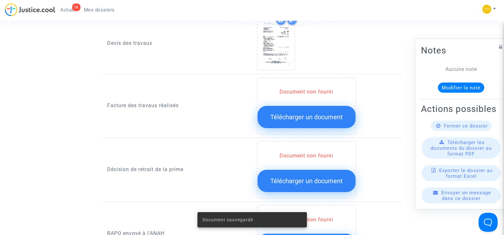
scroll to position [445, 0]
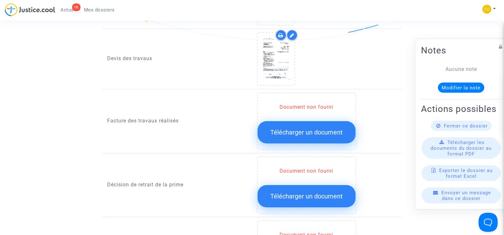
click at [295, 128] on span "Télécharger un document" at bounding box center [306, 132] width 72 height 8
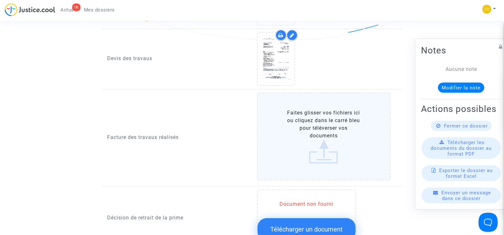
click at [314, 133] on label "Faites glisser vos fichiers ici ou cliquez dans le carré bleu pour téléverser v…" at bounding box center [324, 136] width 134 height 88
click at [0, 0] on input "Faites glisser vos fichiers ici ou cliquez dans le carré bleu pour téléverser v…" at bounding box center [0, 0] width 0 height 0
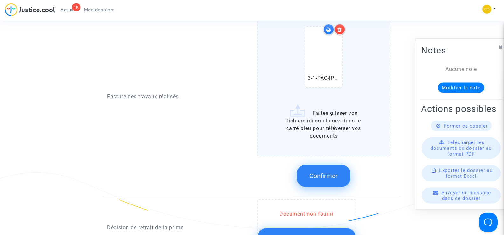
scroll to position [540, 0]
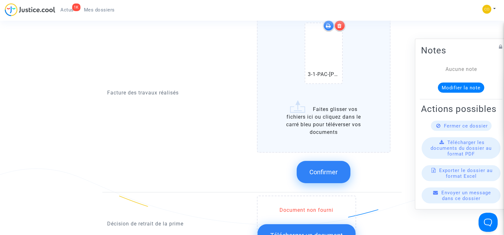
click at [338, 119] on label "3-1-PAC-[PERSON_NAME][DEMOGRAPHIC_DATA]-facture.pdf Faites glisser vos fichiers…" at bounding box center [324, 74] width 134 height 155
click at [0, 0] on input "3-1-PAC-[PERSON_NAME][DEMOGRAPHIC_DATA]-facture.pdf Faites glisser vos fichiers…" at bounding box center [0, 0] width 0 height 0
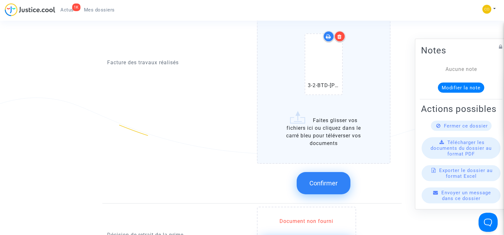
scroll to position [636, 0]
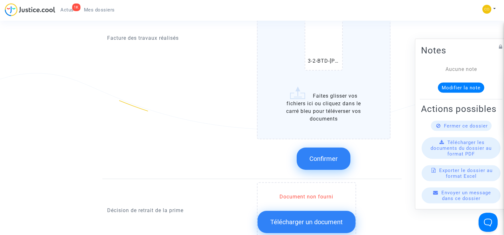
click at [327, 158] on button "Confirmer" at bounding box center [324, 158] width 54 height 22
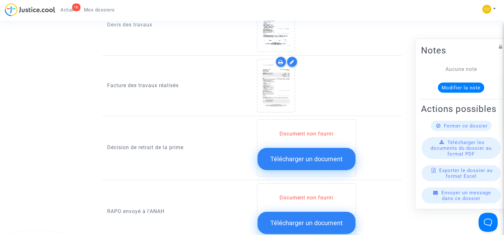
scroll to position [477, 0]
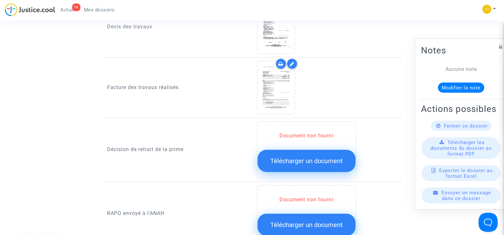
click at [312, 157] on span "Télécharger un document" at bounding box center [306, 161] width 72 height 8
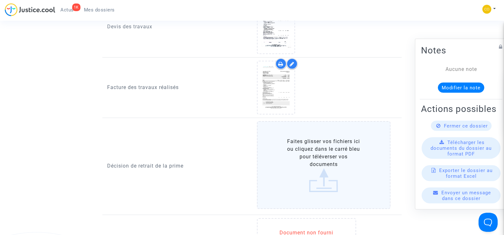
click at [319, 167] on label "Faites glisser vos fichiers ici ou cliquez dans le carré bleu pour téléverser v…" at bounding box center [324, 165] width 134 height 88
click at [0, 0] on input "Faites glisser vos fichiers ici ou cliquez dans le carré bleu pour téléverser v…" at bounding box center [0, 0] width 0 height 0
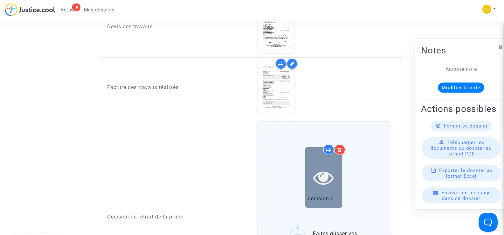
click at [308, 167] on div at bounding box center [323, 177] width 37 height 20
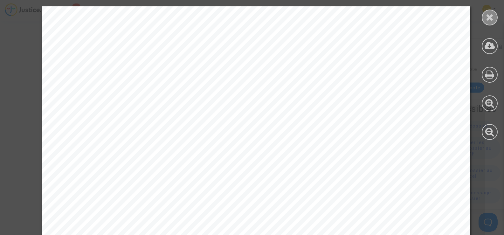
click at [491, 13] on icon at bounding box center [490, 17] width 8 height 10
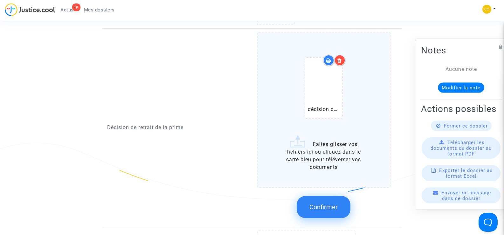
scroll to position [572, 0]
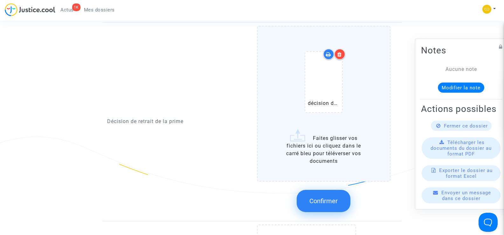
click at [320, 197] on span "Confirmer" at bounding box center [323, 201] width 28 height 8
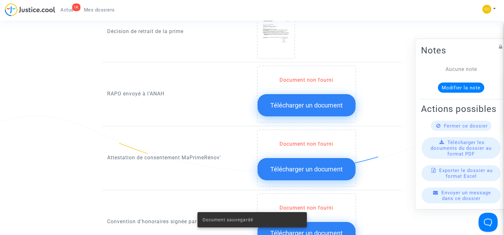
scroll to position [604, 0]
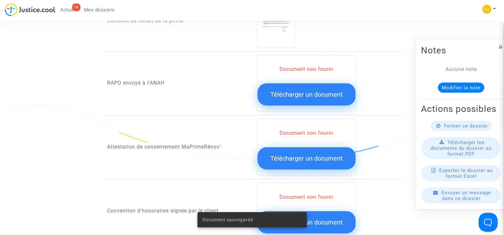
click at [305, 93] on button "Télécharger un document" at bounding box center [306, 94] width 98 height 22
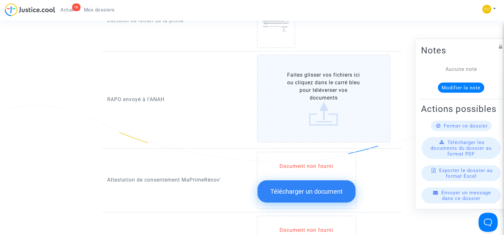
click at [318, 89] on label "Faites glisser vos fichiers ici ou cliquez dans le carré bleu pour téléverser v…" at bounding box center [324, 99] width 134 height 88
click at [0, 0] on input "Faites glisser vos fichiers ici ou cliquez dans le carré bleu pour téléverser v…" at bounding box center [0, 0] width 0 height 0
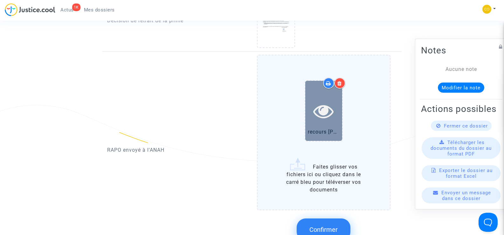
click at [322, 116] on div at bounding box center [323, 111] width 37 height 60
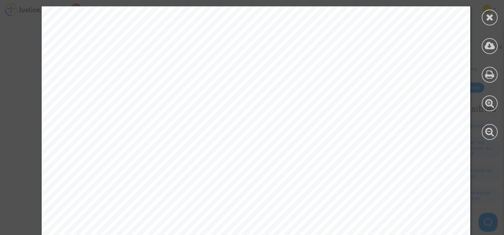
scroll to position [1605, 0]
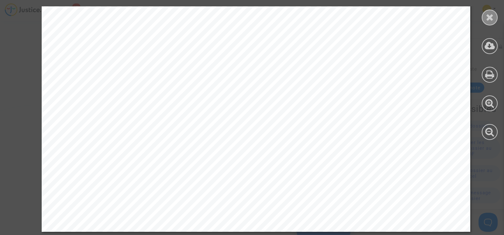
click at [494, 18] on div at bounding box center [490, 18] width 16 height 16
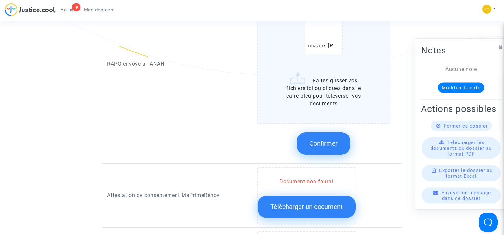
scroll to position [699, 0]
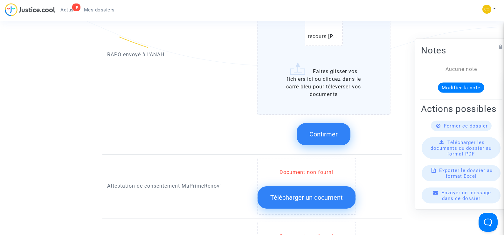
click at [333, 130] on span "Confirmer" at bounding box center [323, 134] width 28 height 8
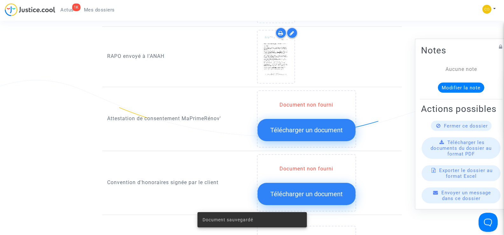
scroll to position [604, 0]
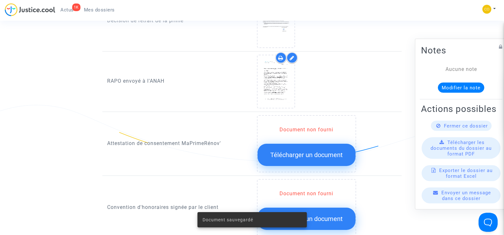
click at [327, 151] on span "Télécharger un document" at bounding box center [306, 155] width 72 height 8
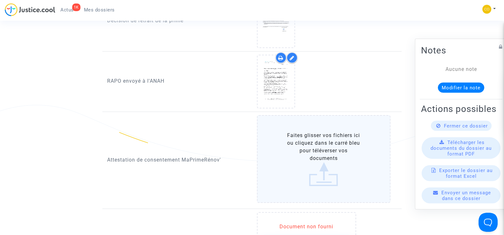
click at [320, 157] on label "Faites glisser vos fichiers ici ou cliquez dans le carré bleu pour téléverser v…" at bounding box center [324, 159] width 134 height 88
click at [0, 0] on input "Faites glisser vos fichiers ici ou cliquez dans le carré bleu pour téléverser v…" at bounding box center [0, 0] width 0 height 0
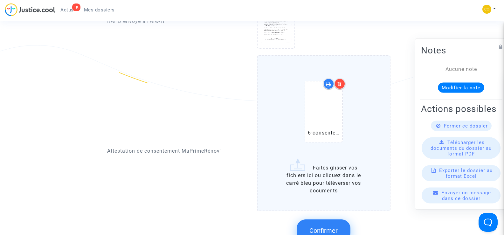
scroll to position [667, 0]
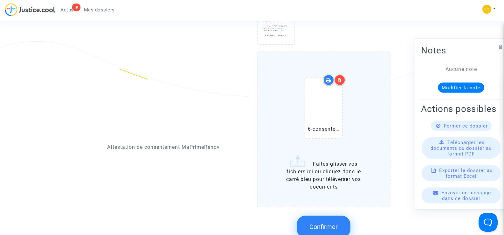
click at [318, 223] on span "Confirmer" at bounding box center [323, 227] width 28 height 8
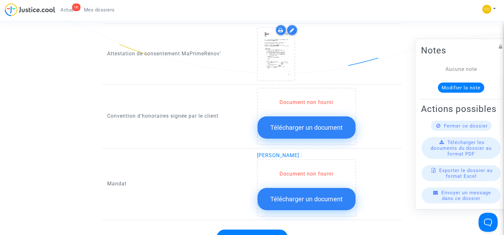
scroll to position [731, 0]
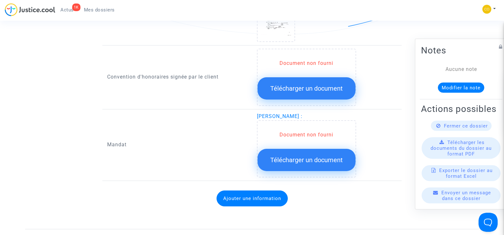
click at [306, 156] on span "Télécharger un document" at bounding box center [306, 160] width 72 height 8
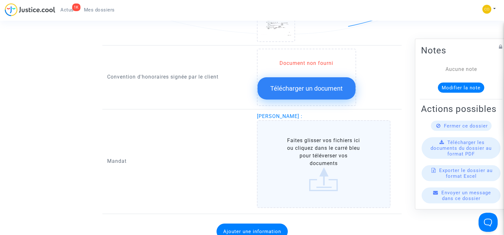
click at [323, 152] on label "Faites glisser vos fichiers ici ou cliquez dans le carré bleu pour téléverser v…" at bounding box center [324, 164] width 134 height 88
click at [0, 0] on input "Faites glisser vos fichiers ici ou cliquez dans le carré bleu pour téléverser v…" at bounding box center [0, 0] width 0 height 0
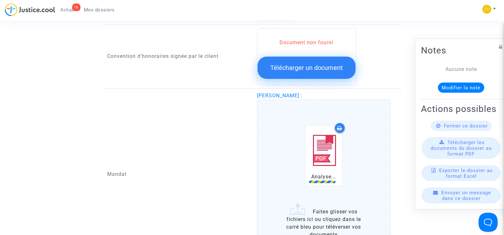
scroll to position [763, 0]
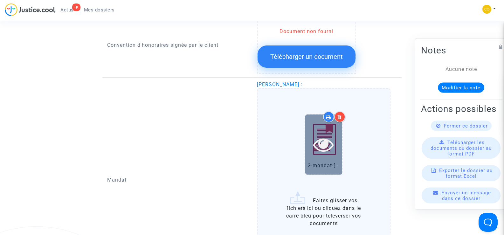
click at [329, 134] on icon at bounding box center [323, 144] width 21 height 20
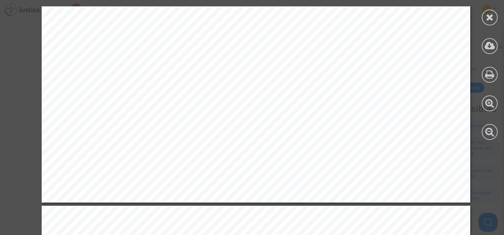
scroll to position [328, 0]
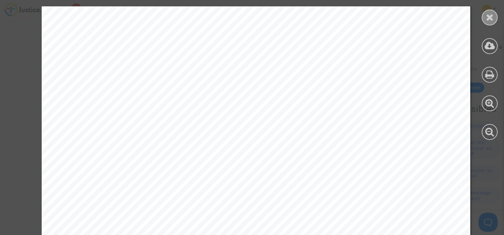
click at [493, 19] on icon at bounding box center [490, 17] width 8 height 10
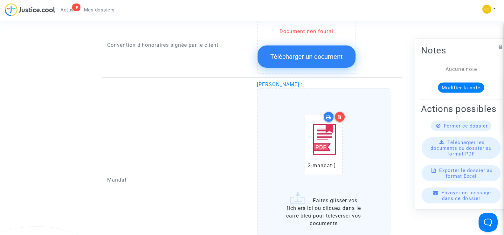
click at [340, 114] on icon at bounding box center [339, 116] width 4 height 5
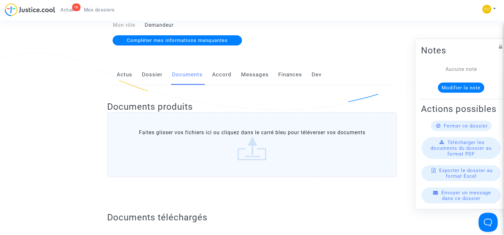
scroll to position [0, 0]
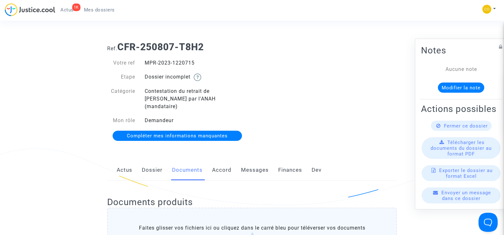
drag, startPoint x: 195, startPoint y: 63, endPoint x: 144, endPoint y: 59, distance: 50.4
click at [144, 59] on div "Votre ref MPR-2023-1220715 Etape Dossier incomplet Catégorie Contestation du re…" at bounding box center [177, 100] width 150 height 94
click at [97, 9] on span "Mes dossiers" at bounding box center [99, 10] width 31 height 6
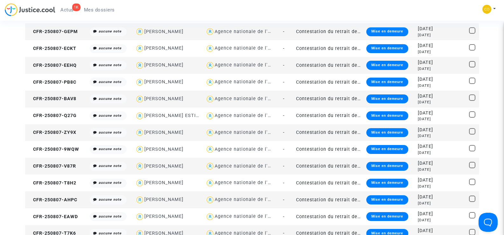
scroll to position [191, 0]
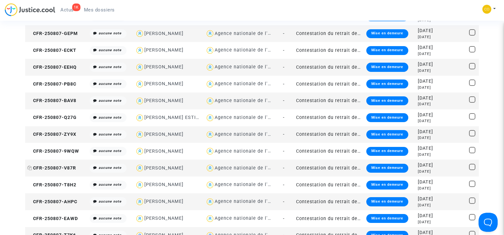
click at [53, 167] on span "CFR-250807-V87R" at bounding box center [51, 167] width 49 height 5
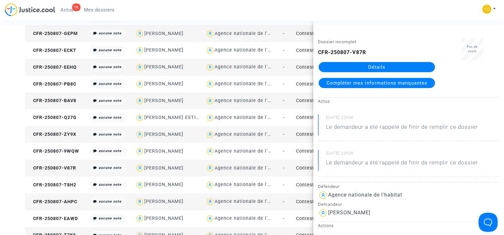
click at [388, 65] on link "Détails" at bounding box center [376, 67] width 116 height 10
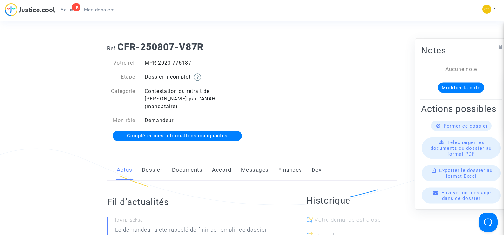
drag, startPoint x: 194, startPoint y: 63, endPoint x: 146, endPoint y: 65, distance: 48.0
click at [146, 65] on div "MPR-2023-776187" at bounding box center [196, 63] width 112 height 8
drag, startPoint x: 357, startPoint y: 102, endPoint x: 360, endPoint y: 99, distance: 4.1
click at [358, 102] on div "Ref. CFR-250807-V87R Votre ref MPR-2023-776187 Etape Dossier incomplet Catégori…" at bounding box center [251, 92] width 299 height 110
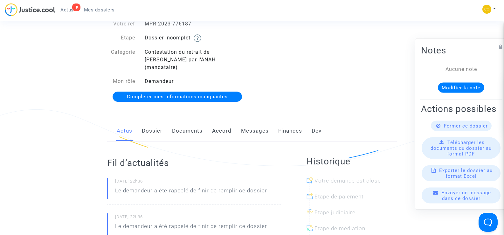
scroll to position [32, 0]
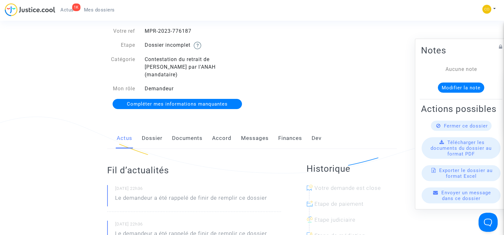
click at [185, 129] on link "Documents" at bounding box center [187, 138] width 31 height 21
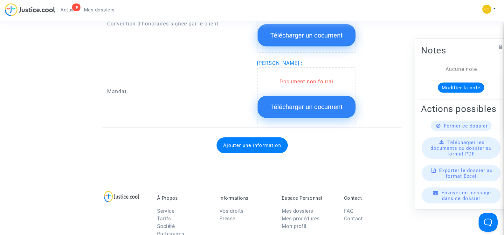
scroll to position [795, 0]
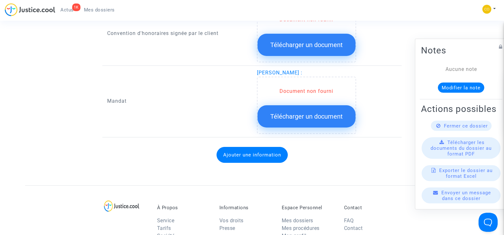
drag, startPoint x: 312, startPoint y: 63, endPoint x: 253, endPoint y: 64, distance: 58.8
click at [253, 69] on div "[PERSON_NAME] : Document non fourni Télécharger un document" at bounding box center [327, 101] width 150 height 65
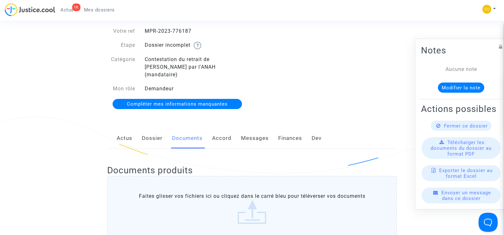
scroll to position [0, 0]
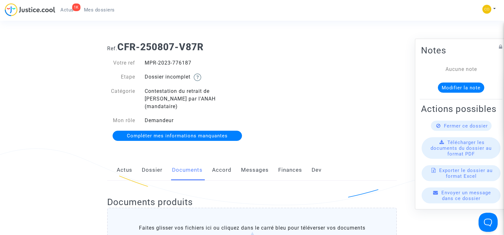
drag, startPoint x: 194, startPoint y: 62, endPoint x: 140, endPoint y: 60, distance: 53.7
click at [140, 60] on div "MPR-2023-776187" at bounding box center [196, 63] width 112 height 8
click at [380, 125] on div "Ref. CFR-250807-V87R Votre ref MPR-2023-776187 Etape Dossier incomplet Catégori…" at bounding box center [251, 92] width 299 height 110
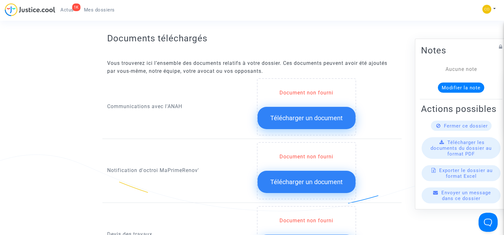
scroll to position [286, 0]
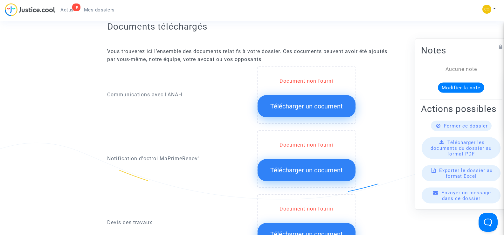
click at [297, 167] on button "Télécharger un document" at bounding box center [306, 170] width 98 height 22
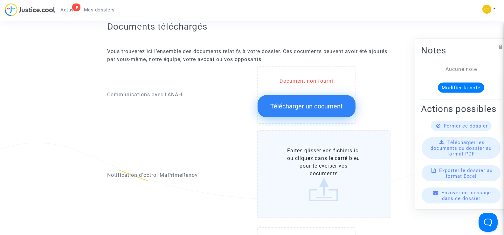
click at [315, 164] on label "Faites glisser vos fichiers ici ou cliquez dans le carré bleu pour téléverser v…" at bounding box center [324, 174] width 134 height 88
click at [0, 0] on input "Faites glisser vos fichiers ici ou cliquez dans le carré bleu pour téléverser v…" at bounding box center [0, 0] width 0 height 0
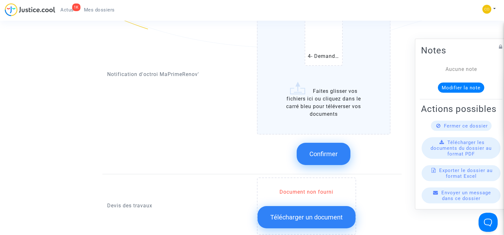
scroll to position [445, 0]
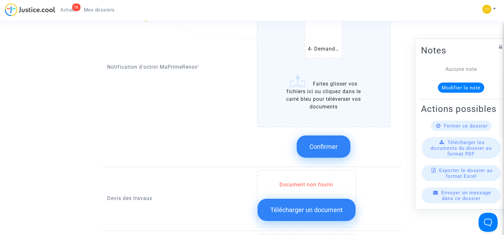
click at [328, 143] on span "Confirmer" at bounding box center [323, 147] width 28 height 8
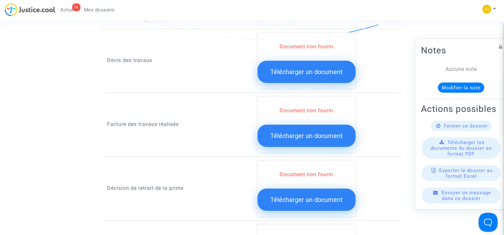
click at [309, 132] on button "Télécharger un document" at bounding box center [306, 136] width 98 height 22
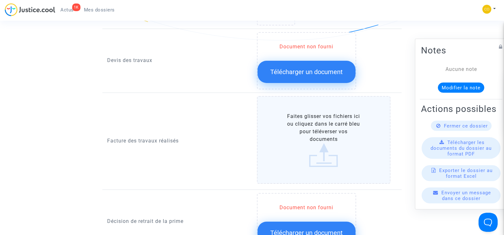
click at [324, 131] on label "Faites glisser vos fichiers ici ou cliquez dans le carré bleu pour téléverser v…" at bounding box center [324, 140] width 134 height 88
click at [0, 0] on input "Faites glisser vos fichiers ici ou cliquez dans le carré bleu pour téléverser v…" at bounding box center [0, 0] width 0 height 0
click at [312, 139] on label "Faites glisser vos fichiers ici ou cliquez dans le carré bleu pour téléverser v…" at bounding box center [324, 140] width 134 height 88
click at [0, 0] on input "Faites glisser vos fichiers ici ou cliquez dans le carré bleu pour téléverser v…" at bounding box center [0, 0] width 0 height 0
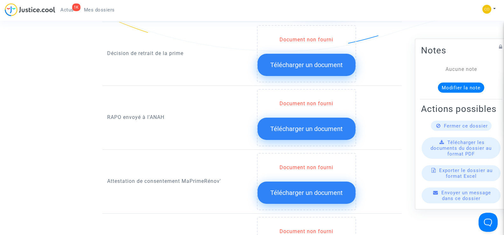
scroll to position [699, 0]
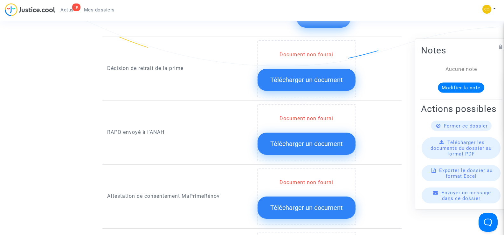
click at [323, 204] on span "Télécharger un document" at bounding box center [306, 208] width 72 height 8
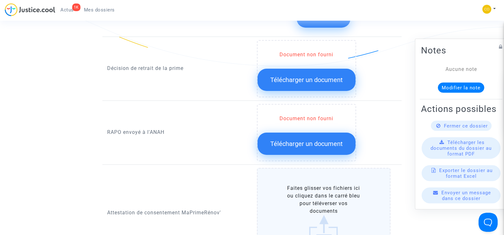
click at [328, 197] on label "Faites glisser vos fichiers ici ou cliquez dans le carré bleu pour téléverser v…" at bounding box center [324, 212] width 134 height 88
click at [0, 0] on input "Faites glisser vos fichiers ici ou cliquez dans le carré bleu pour téléverser v…" at bounding box center [0, 0] width 0 height 0
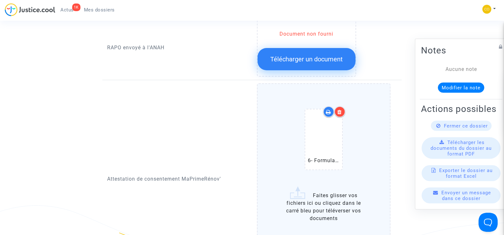
scroll to position [795, 0]
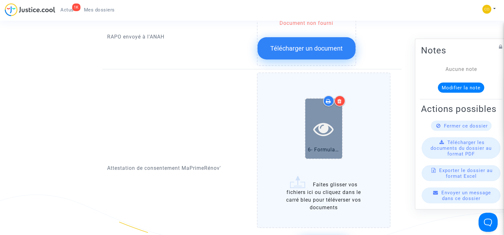
click at [325, 119] on icon at bounding box center [323, 129] width 21 height 20
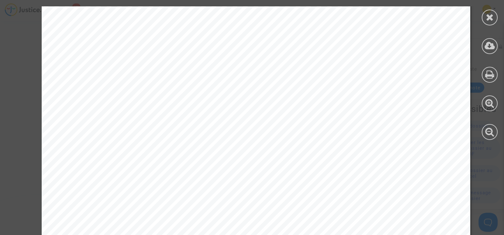
scroll to position [386, 0]
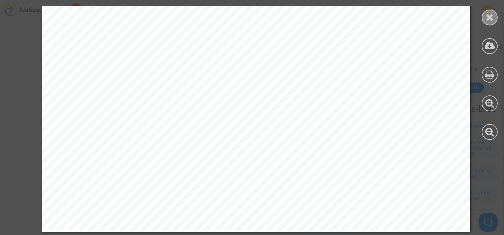
click at [493, 17] on icon at bounding box center [490, 17] width 8 height 10
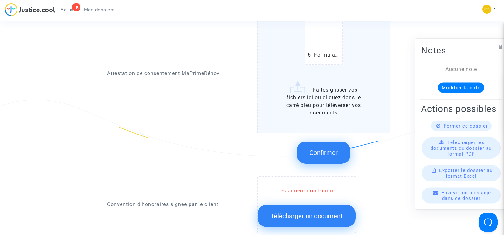
scroll to position [890, 0]
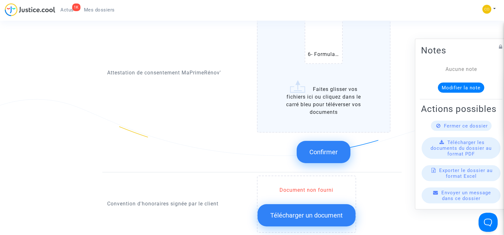
click at [338, 144] on button "Confirmer" at bounding box center [324, 152] width 54 height 22
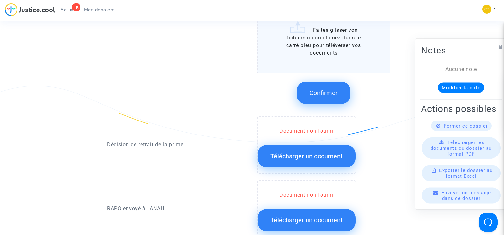
scroll to position [604, 0]
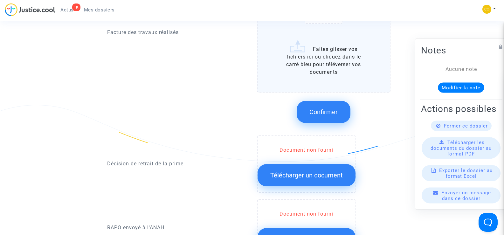
click at [317, 171] on span "Télécharger un document" at bounding box center [306, 175] width 72 height 8
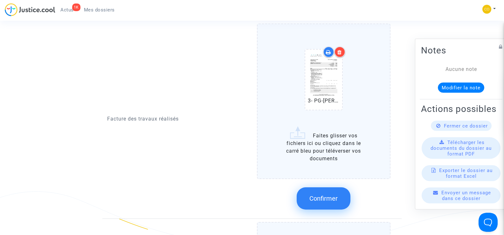
scroll to position [509, 0]
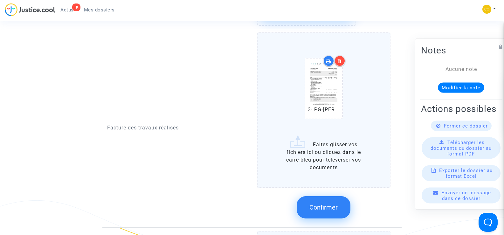
click at [339, 196] on button "Confirmer" at bounding box center [324, 207] width 54 height 22
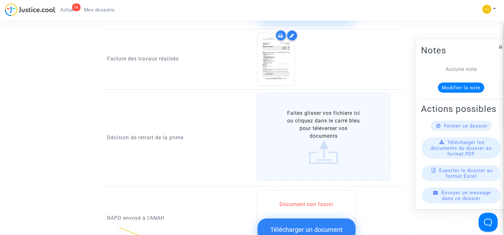
scroll to position [572, 0]
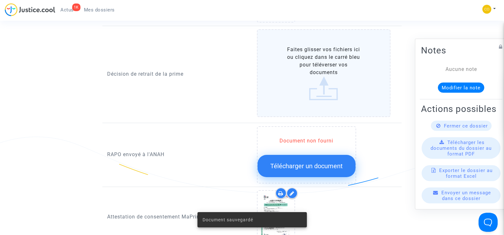
click at [320, 83] on label "Faites glisser vos fichiers ici ou cliquez dans le carré bleu pour téléverser v…" at bounding box center [324, 73] width 134 height 88
click at [0, 0] on input "Faites glisser vos fichiers ici ou cliquez dans le carré bleu pour téléverser v…" at bounding box center [0, 0] width 0 height 0
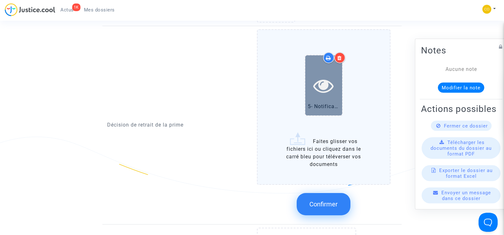
click at [316, 79] on icon at bounding box center [323, 85] width 21 height 20
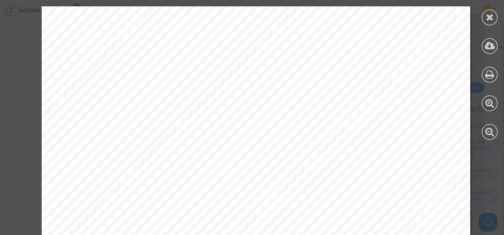
scroll to position [95, 0]
click at [494, 18] on div at bounding box center [490, 18] width 16 height 16
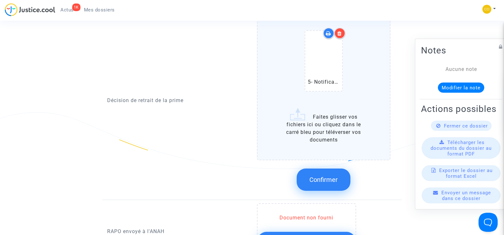
scroll to position [604, 0]
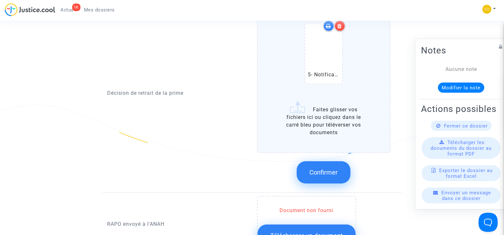
drag, startPoint x: 323, startPoint y: 163, endPoint x: 239, endPoint y: 170, distance: 84.2
click at [322, 168] on span "Confirmer" at bounding box center [323, 172] width 28 height 8
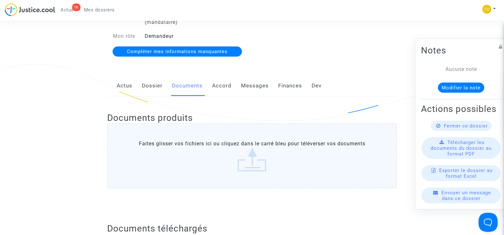
scroll to position [0, 0]
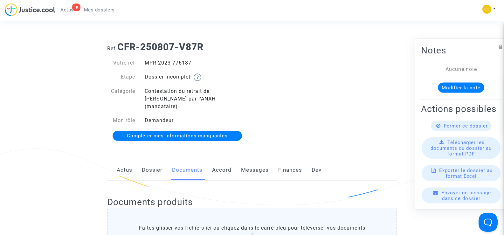
click at [103, 8] on span "Mes dossiers" at bounding box center [99, 10] width 31 height 6
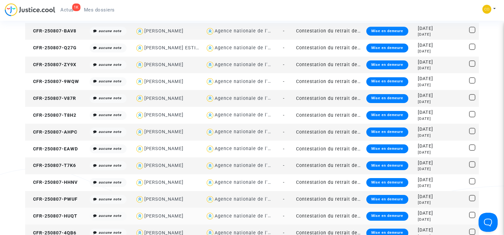
scroll to position [254, 0]
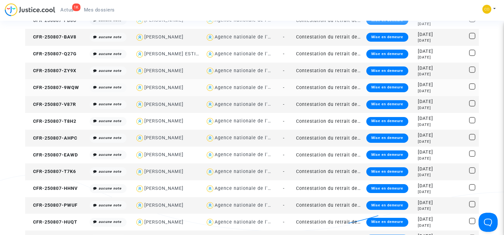
click at [171, 86] on div "[PERSON_NAME]" at bounding box center [163, 87] width 39 height 5
type textarea "@"[PERSON_NAME]" @"SOS MaPrimeRénov by Pitcher Avocat""
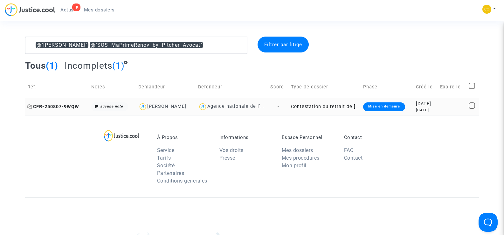
click at [62, 105] on span "CFR-250807-9WQW" at bounding box center [53, 106] width 52 height 5
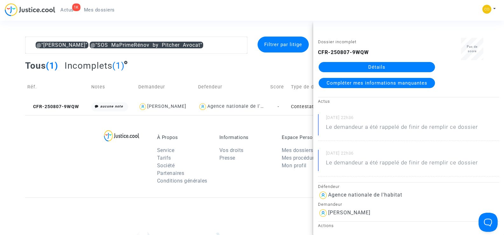
click at [369, 65] on link "Détails" at bounding box center [376, 67] width 116 height 10
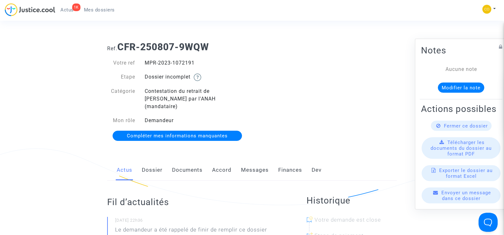
drag, startPoint x: 198, startPoint y: 63, endPoint x: 146, endPoint y: 59, distance: 52.0
click at [146, 59] on div "Votre ref MPR-2023-1072191 Etape Dossier incomplet Catégorie Contestation du re…" at bounding box center [177, 100] width 150 height 94
click at [297, 88] on div "Ref. CFR-250807-9WQW Votre ref MPR-2023-1072191 Etape Dossier incomplet Catégor…" at bounding box center [251, 92] width 299 height 110
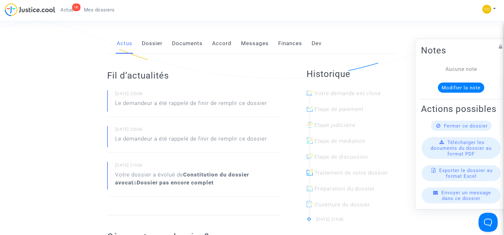
scroll to position [127, 0]
click at [184, 36] on link "Documents" at bounding box center [187, 42] width 31 height 21
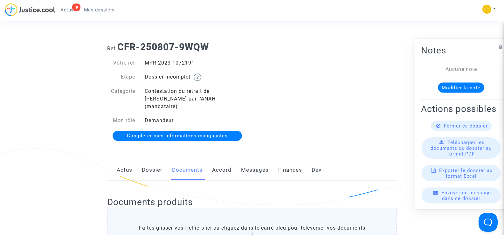
drag, startPoint x: 207, startPoint y: 60, endPoint x: 146, endPoint y: 64, distance: 61.5
click at [146, 64] on div "MPR-2023-1072191" at bounding box center [196, 63] width 112 height 8
click at [378, 101] on div "Ref. CFR-250807-9WQW Votre ref MPR-2023-1072191 Etape Dossier incomplet Catégor…" at bounding box center [251, 92] width 299 height 110
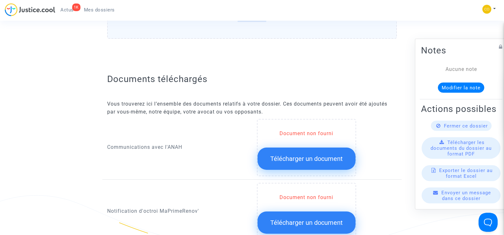
scroll to position [318, 0]
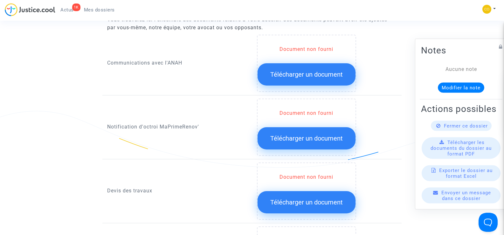
click at [303, 135] on button "Télécharger un document" at bounding box center [306, 138] width 98 height 22
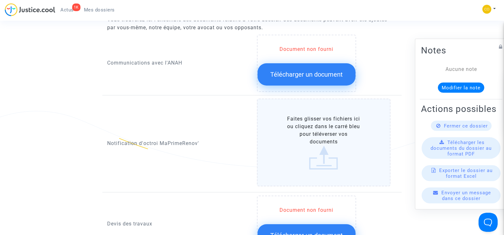
click at [309, 134] on label "Faites glisser vos fichiers ici ou cliquez dans le carré bleu pour téléverser v…" at bounding box center [324, 143] width 134 height 88
click at [0, 0] on input "Faites glisser vos fichiers ici ou cliquez dans le carré bleu pour téléverser v…" at bounding box center [0, 0] width 0 height 0
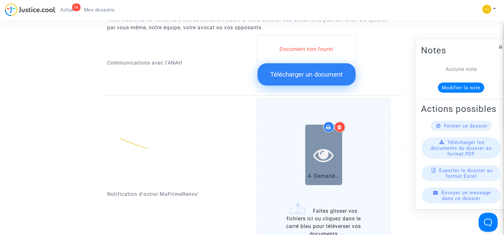
click at [324, 145] on icon at bounding box center [323, 155] width 21 height 20
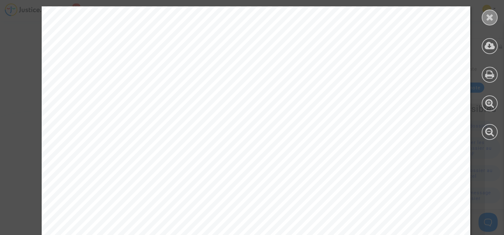
click at [488, 19] on icon at bounding box center [490, 17] width 8 height 10
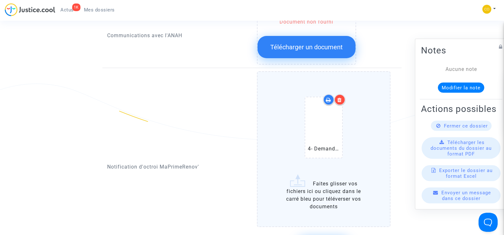
scroll to position [413, 0]
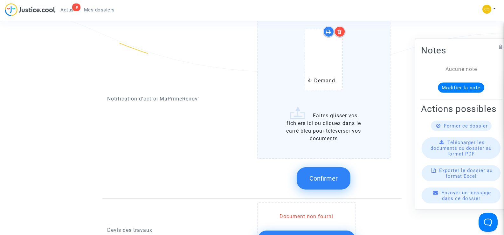
click at [322, 178] on button "Confirmer" at bounding box center [324, 178] width 54 height 22
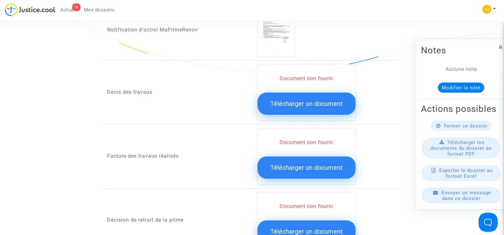
click at [312, 164] on span "Télécharger un document" at bounding box center [306, 168] width 72 height 8
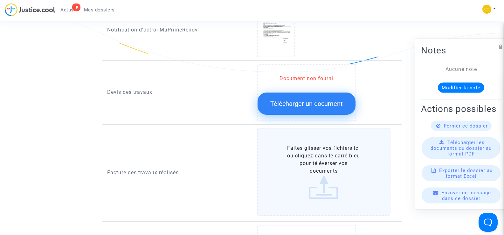
click at [313, 159] on label "Faites glisser vos fichiers ici ou cliquez dans le carré bleu pour téléverser v…" at bounding box center [324, 172] width 134 height 88
click at [0, 0] on input "Faites glisser vos fichiers ici ou cliquez dans le carré bleu pour téléverser v…" at bounding box center [0, 0] width 0 height 0
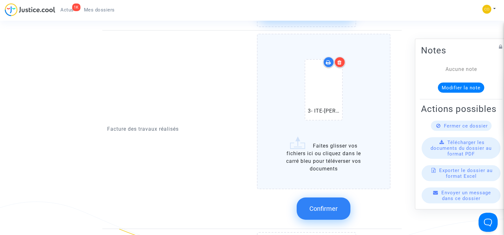
scroll to position [509, 0]
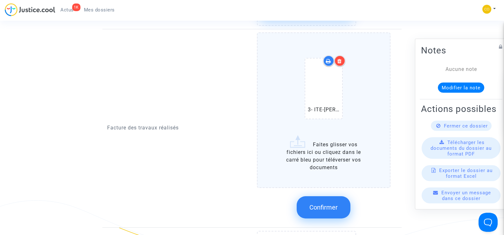
click at [324, 203] on span "Confirmer" at bounding box center [323, 207] width 28 height 8
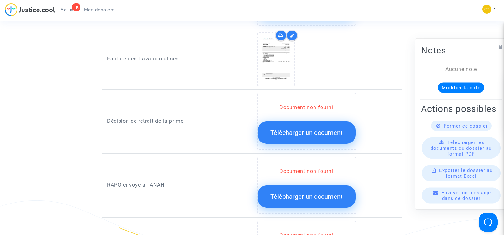
click at [314, 121] on button "Télécharger un document" at bounding box center [306, 132] width 98 height 22
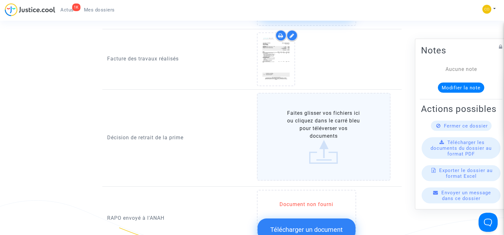
click at [319, 139] on label "Faites glisser vos fichiers ici ou cliquez dans le carré bleu pour téléverser v…" at bounding box center [324, 137] width 134 height 88
click at [0, 0] on input "Faites glisser vos fichiers ici ou cliquez dans le carré bleu pour téléverser v…" at bounding box center [0, 0] width 0 height 0
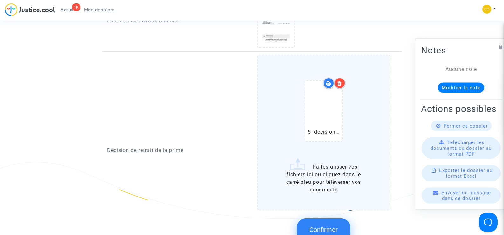
scroll to position [604, 0]
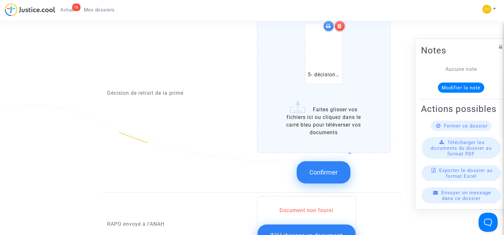
click at [321, 168] on span "Confirmer" at bounding box center [323, 172] width 28 height 8
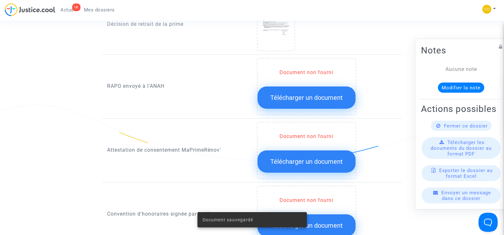
click at [311, 94] on span "Télécharger un document" at bounding box center [306, 98] width 72 height 8
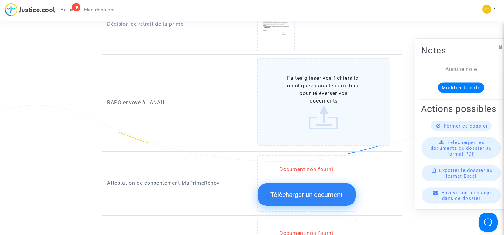
click at [327, 97] on label "Faites glisser vos fichiers ici ou cliquez dans le carré bleu pour téléverser v…" at bounding box center [324, 102] width 134 height 88
click at [0, 0] on input "Faites glisser vos fichiers ici ou cliquez dans le carré bleu pour téléverser v…" at bounding box center [0, 0] width 0 height 0
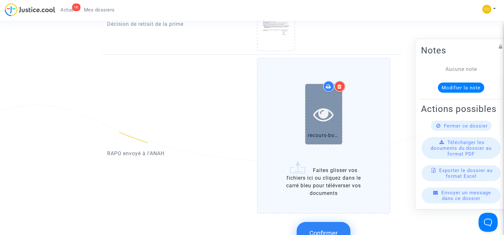
click at [312, 113] on div at bounding box center [323, 114] width 37 height 20
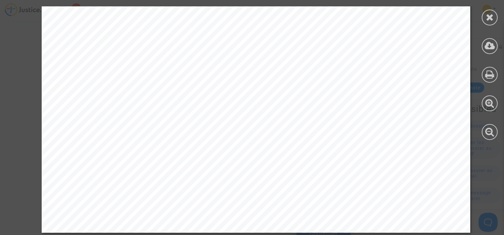
scroll to position [1605, 0]
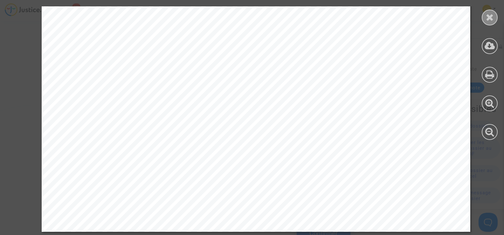
click at [493, 14] on icon at bounding box center [490, 17] width 8 height 10
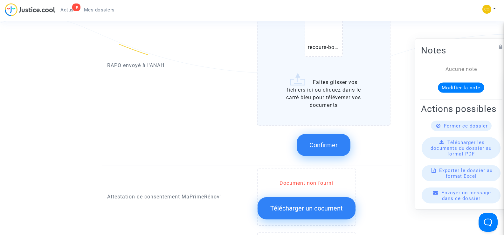
scroll to position [699, 0]
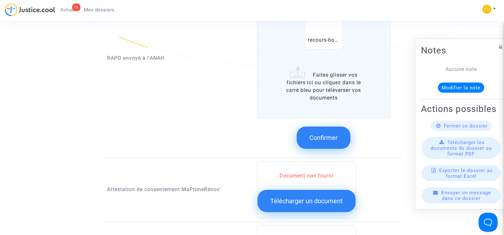
click at [329, 127] on button "Confirmer" at bounding box center [324, 138] width 54 height 22
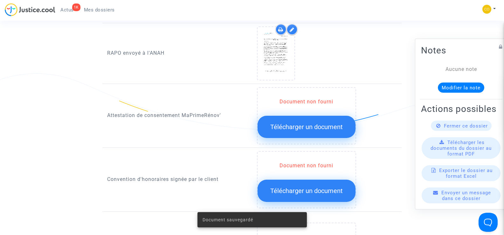
scroll to position [604, 0]
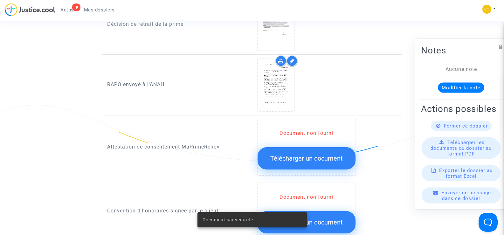
click at [298, 157] on button "Télécharger un document" at bounding box center [306, 158] width 98 height 22
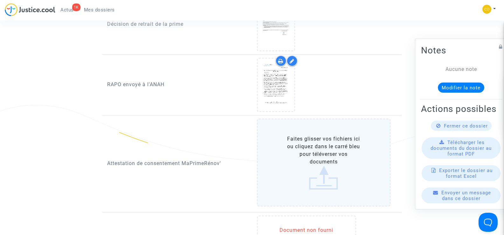
click at [321, 141] on label "Faites glisser vos fichiers ici ou cliquez dans le carré bleu pour téléverser v…" at bounding box center [324, 163] width 134 height 88
click at [0, 0] on input "Faites glisser vos fichiers ici ou cliquez dans le carré bleu pour téléverser v…" at bounding box center [0, 0] width 0 height 0
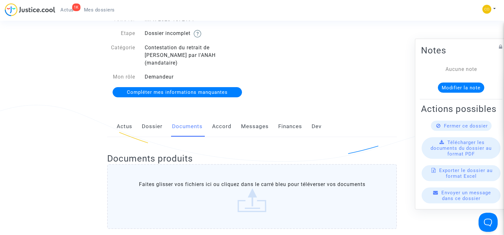
scroll to position [0, 0]
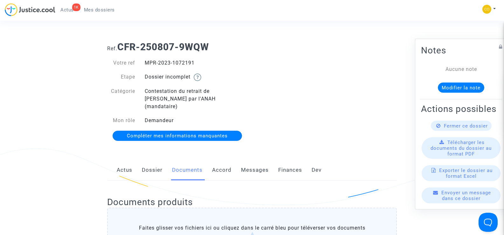
click at [102, 7] on link "Mes dossiers" at bounding box center [99, 10] width 41 height 10
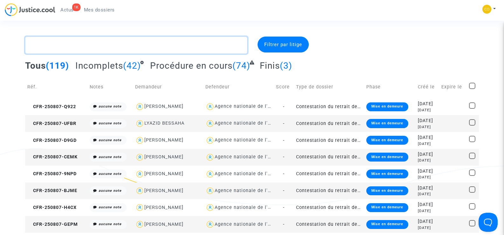
click at [75, 44] on textarea at bounding box center [136, 45] width 222 height 17
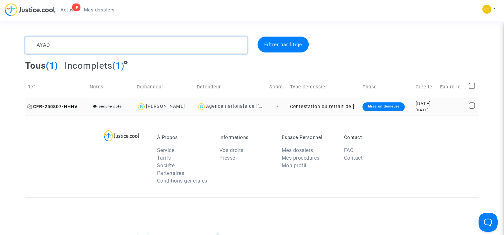
type textarea "AYAD"
click at [46, 107] on span "CFR-250807-HHNV" at bounding box center [52, 106] width 50 height 5
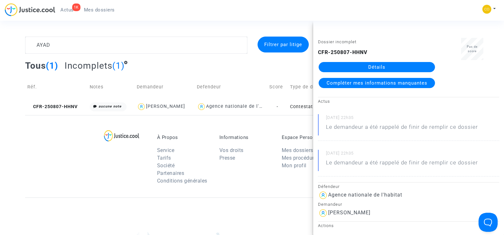
click at [379, 69] on link "Détails" at bounding box center [376, 67] width 116 height 10
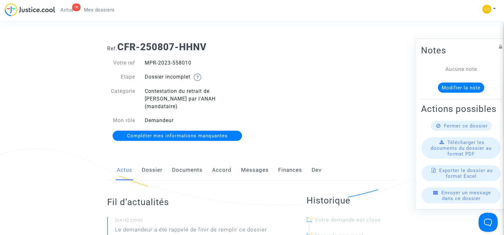
click at [191, 163] on link "Documents" at bounding box center [187, 170] width 31 height 21
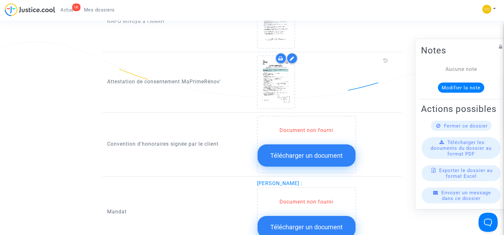
scroll to position [667, 0]
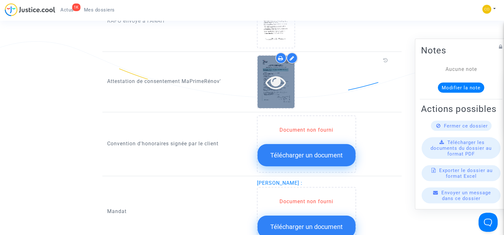
click at [264, 81] on div at bounding box center [275, 82] width 37 height 20
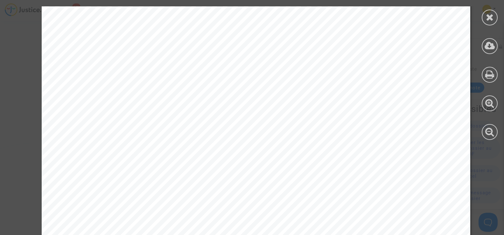
scroll to position [386, 0]
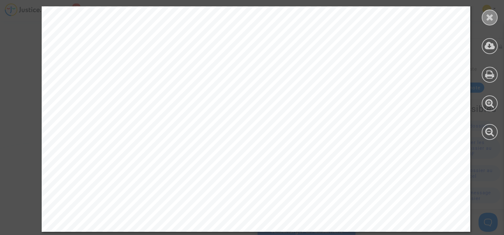
click at [488, 22] on div at bounding box center [490, 18] width 16 height 16
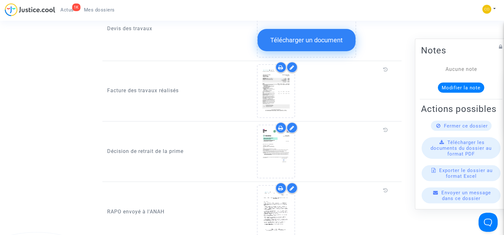
scroll to position [572, 0]
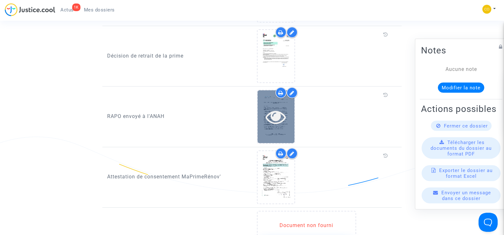
click at [264, 124] on div at bounding box center [275, 116] width 37 height 52
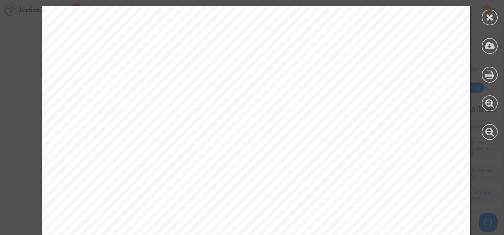
scroll to position [1605, 0]
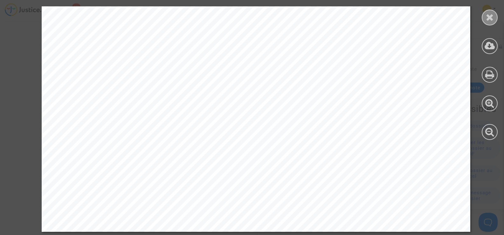
click at [491, 17] on icon at bounding box center [490, 17] width 8 height 10
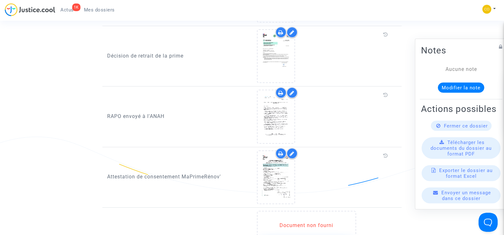
scroll to position [636, 0]
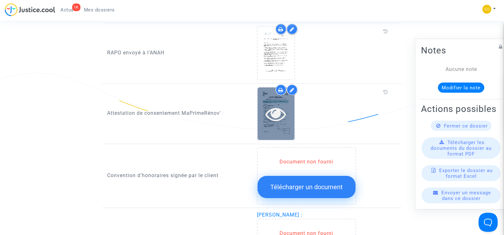
click at [271, 113] on icon at bounding box center [275, 114] width 21 height 20
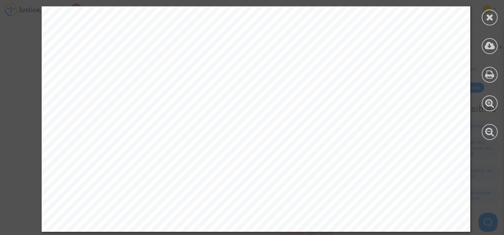
scroll to position [386, 0]
click at [496, 19] on div at bounding box center [490, 18] width 16 height 16
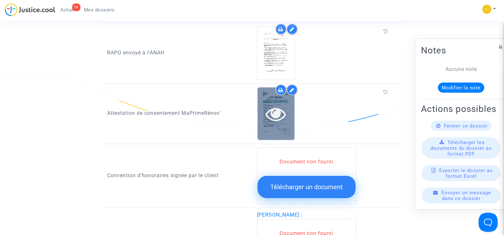
click at [276, 117] on div at bounding box center [275, 113] width 37 height 52
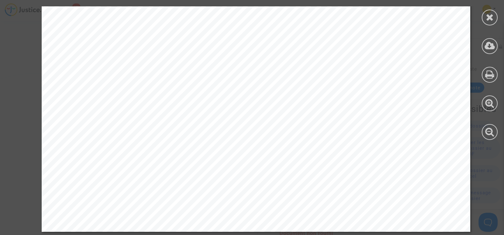
click at [491, 20] on icon at bounding box center [490, 17] width 8 height 10
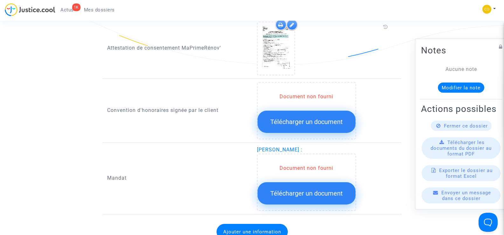
scroll to position [699, 0]
